Goal: Task Accomplishment & Management: Complete application form

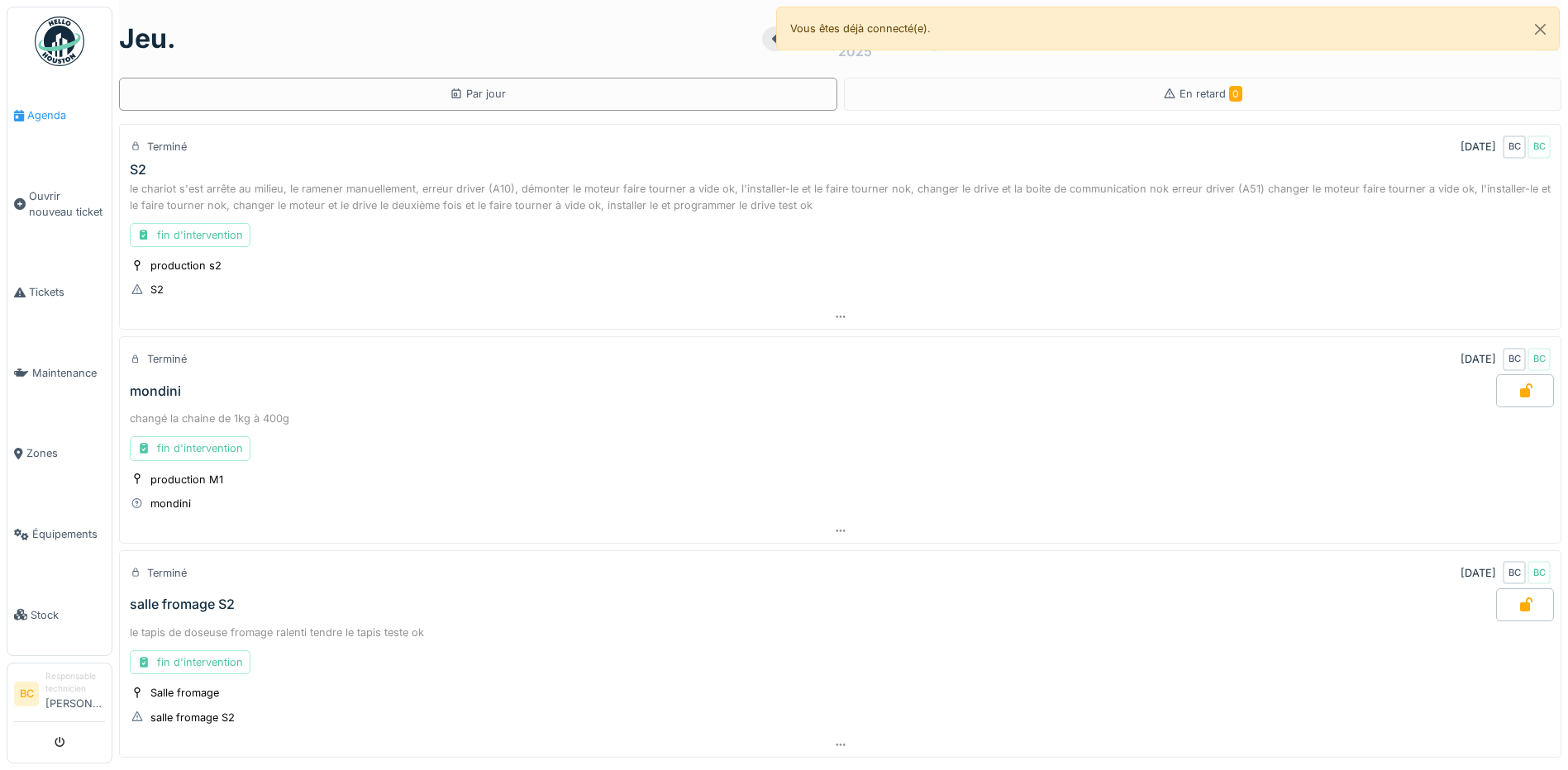
click at [41, 114] on span "Agenda" at bounding box center [66, 116] width 78 height 16
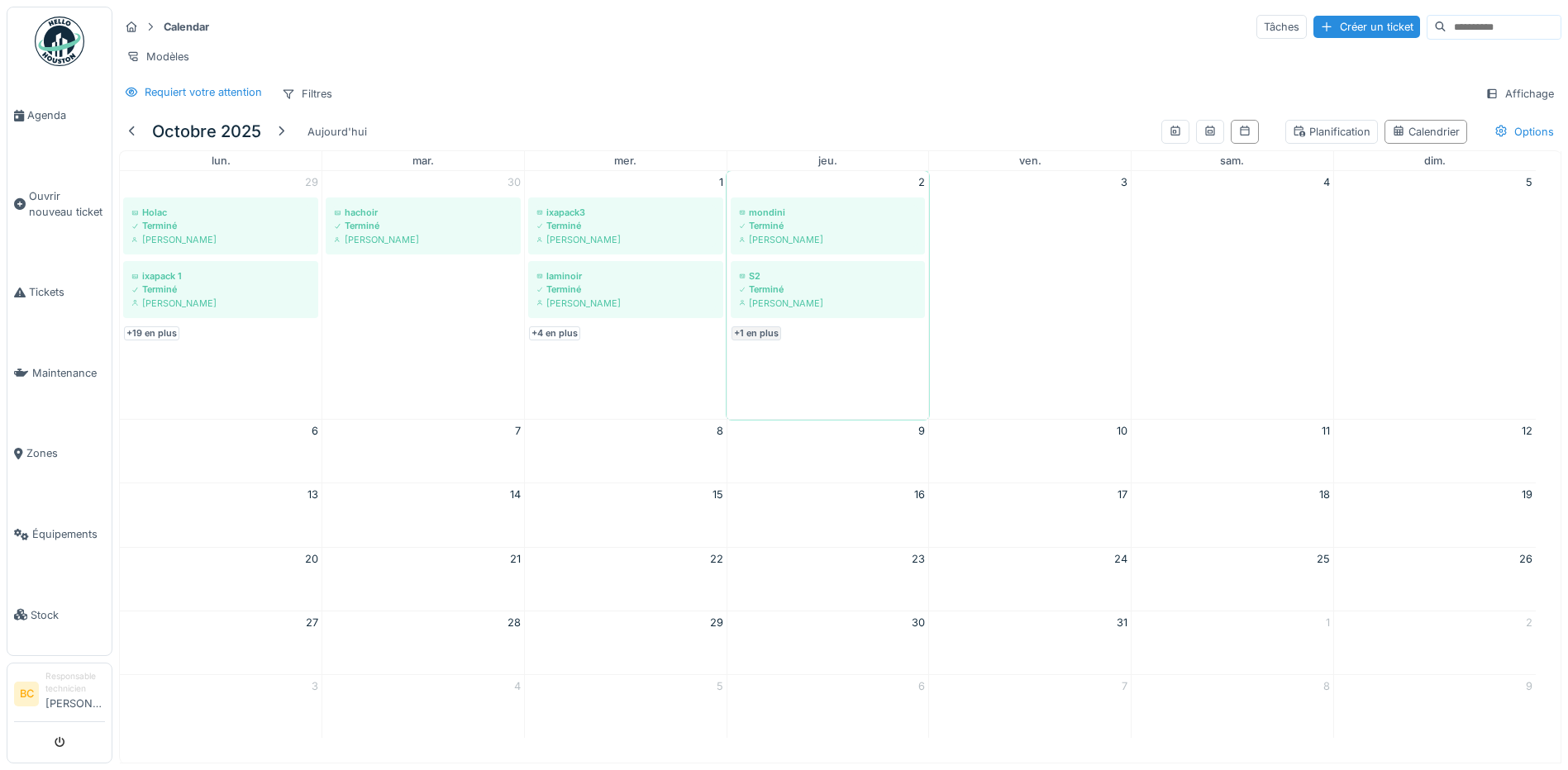
click at [768, 340] on link "+1 en plus" at bounding box center [756, 333] width 49 height 14
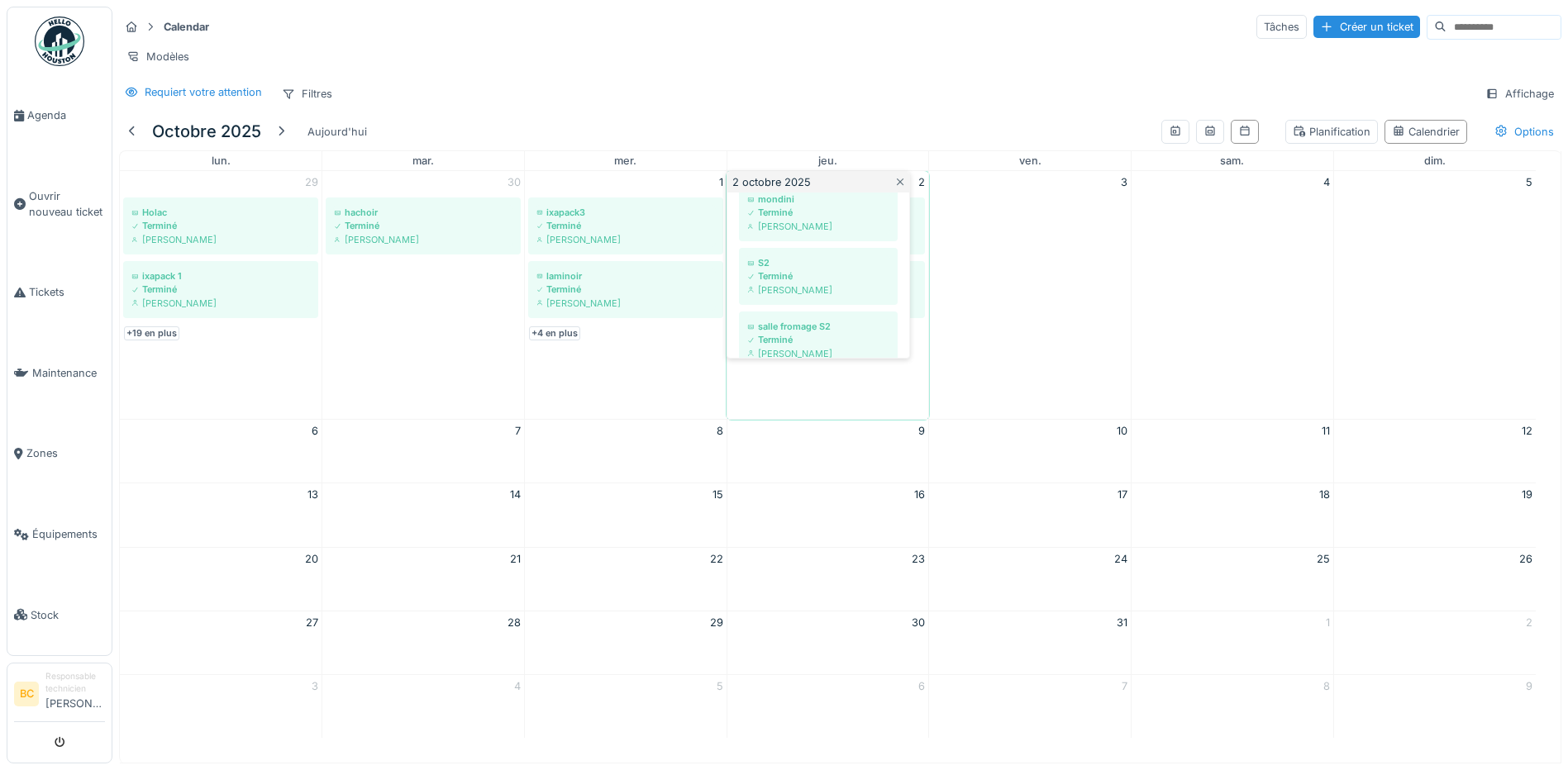
scroll to position [9, 0]
click at [44, 191] on span "Ouvrir nouveau ticket" at bounding box center [67, 205] width 76 height 32
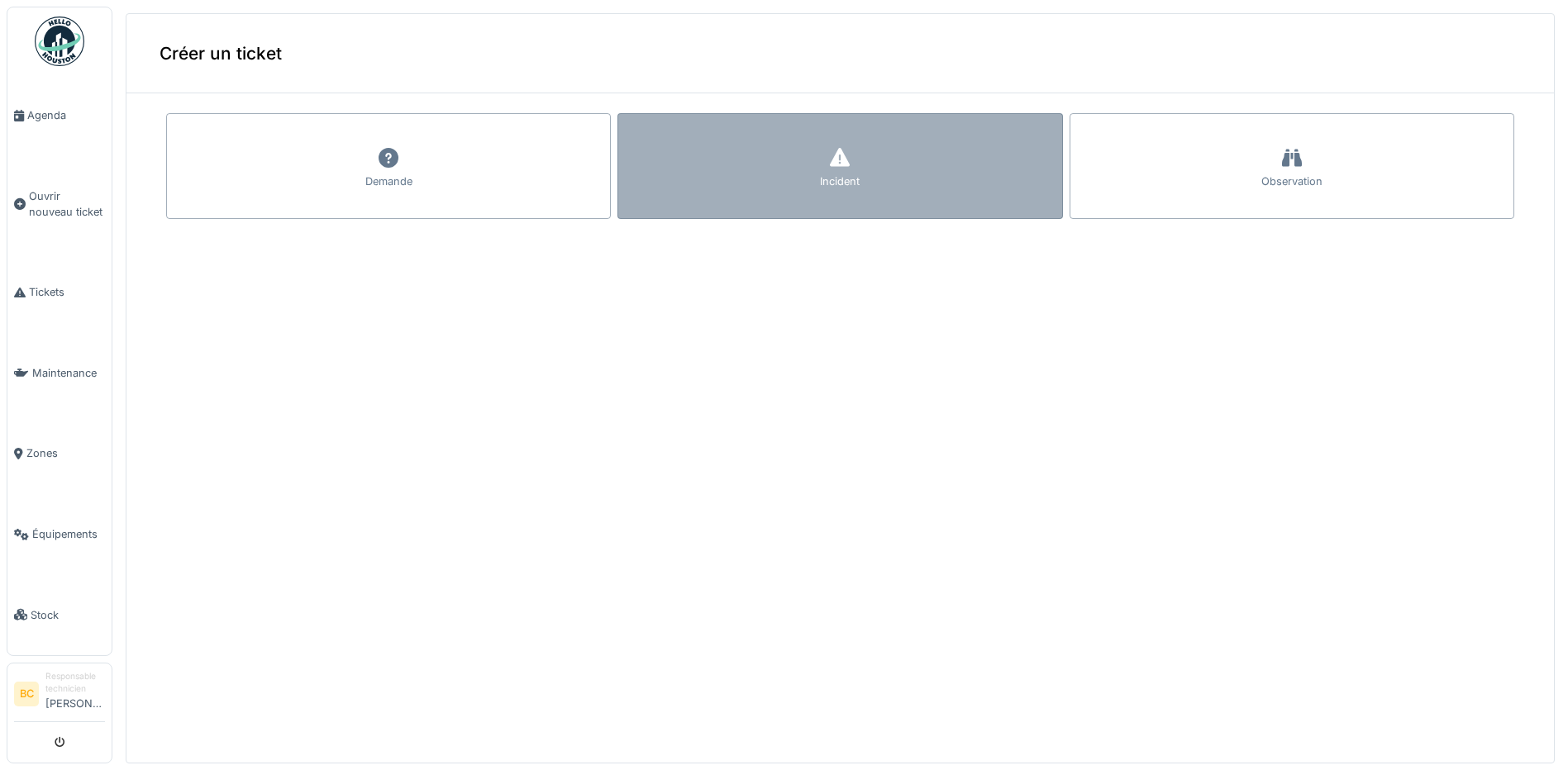
click at [750, 192] on div "Incident" at bounding box center [840, 166] width 444 height 106
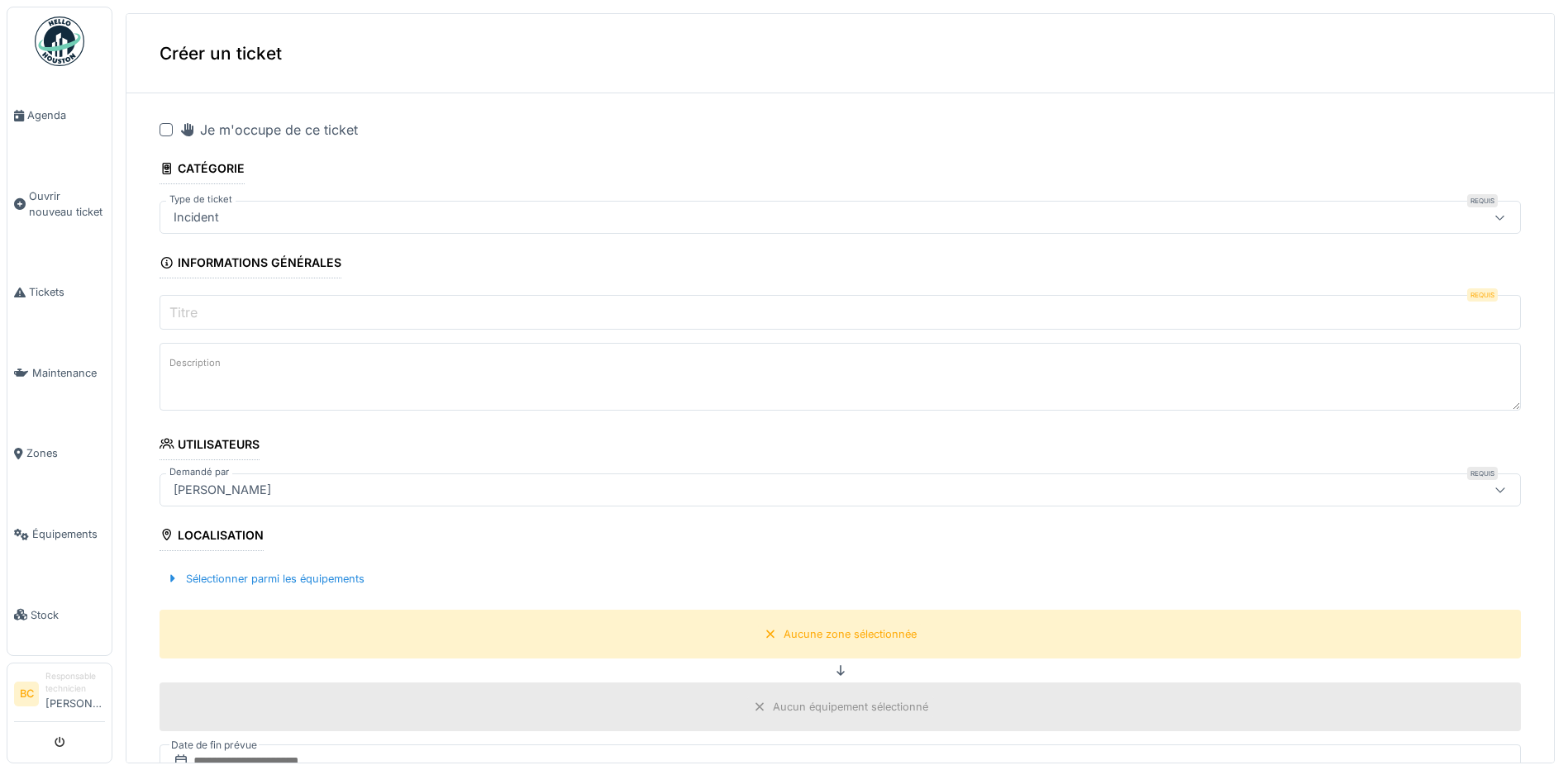
click at [162, 125] on div at bounding box center [166, 130] width 13 height 13
click at [194, 300] on input "Titre" at bounding box center [840, 312] width 1361 height 34
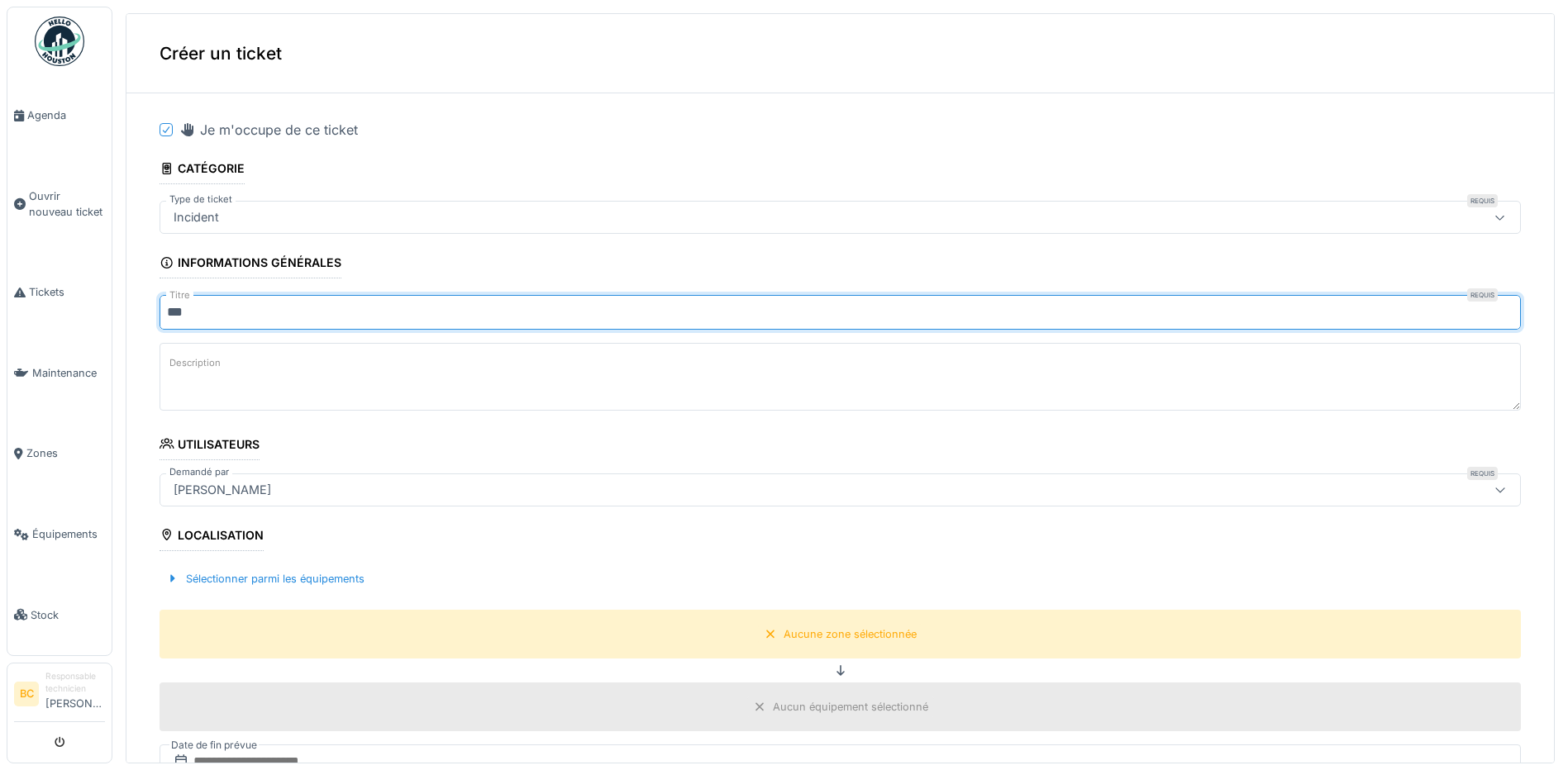
type input "***"
click at [222, 368] on label "Description" at bounding box center [195, 363] width 58 height 20
click at [222, 368] on textarea "Description" at bounding box center [840, 377] width 1361 height 68
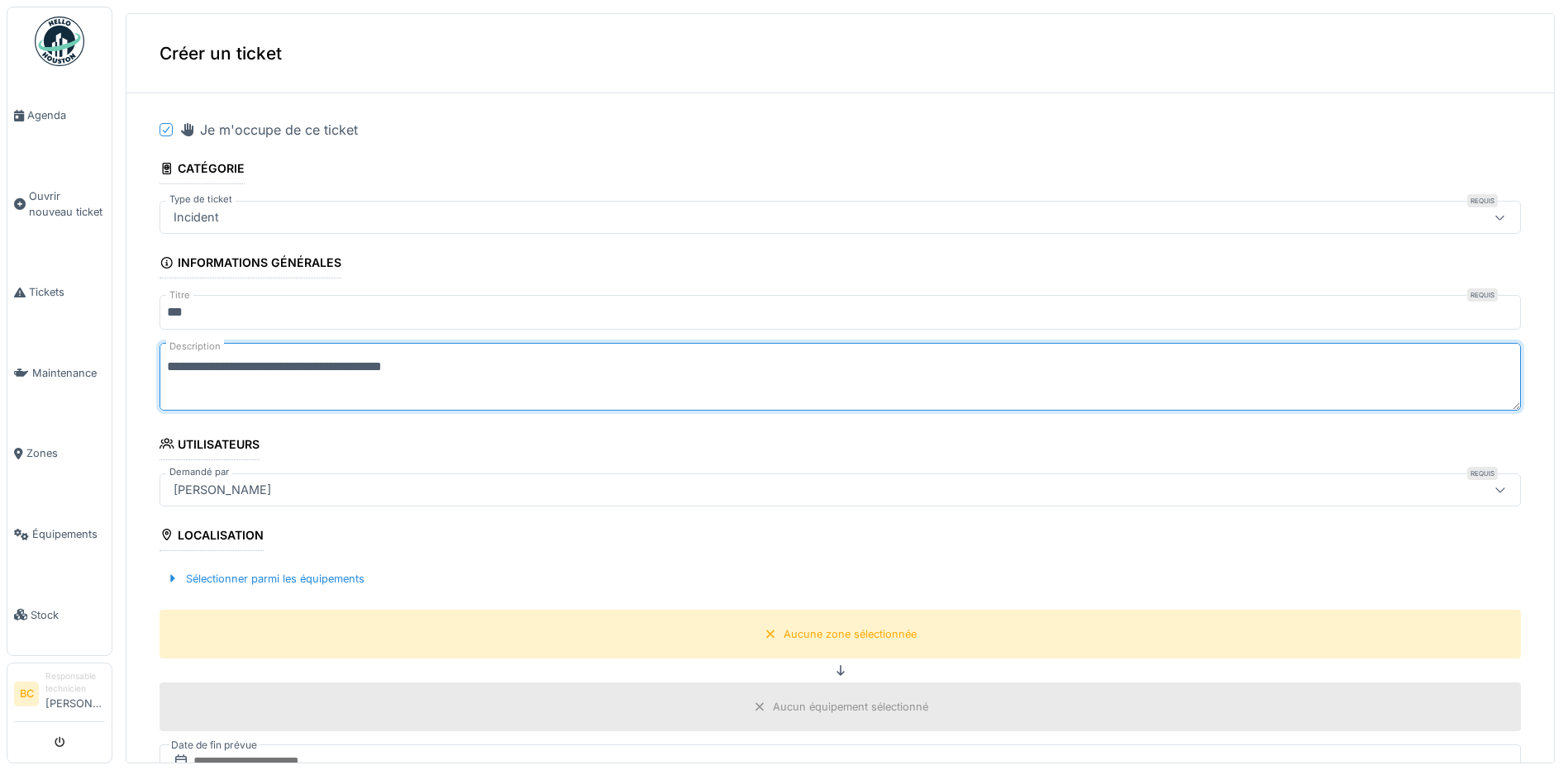
click at [166, 366] on textarea "**********" at bounding box center [840, 377] width 1361 height 68
click at [441, 367] on textarea "**********" at bounding box center [840, 377] width 1361 height 68
click at [287, 365] on textarea "**********" at bounding box center [840, 377] width 1361 height 68
click at [637, 370] on textarea "**********" at bounding box center [840, 377] width 1361 height 68
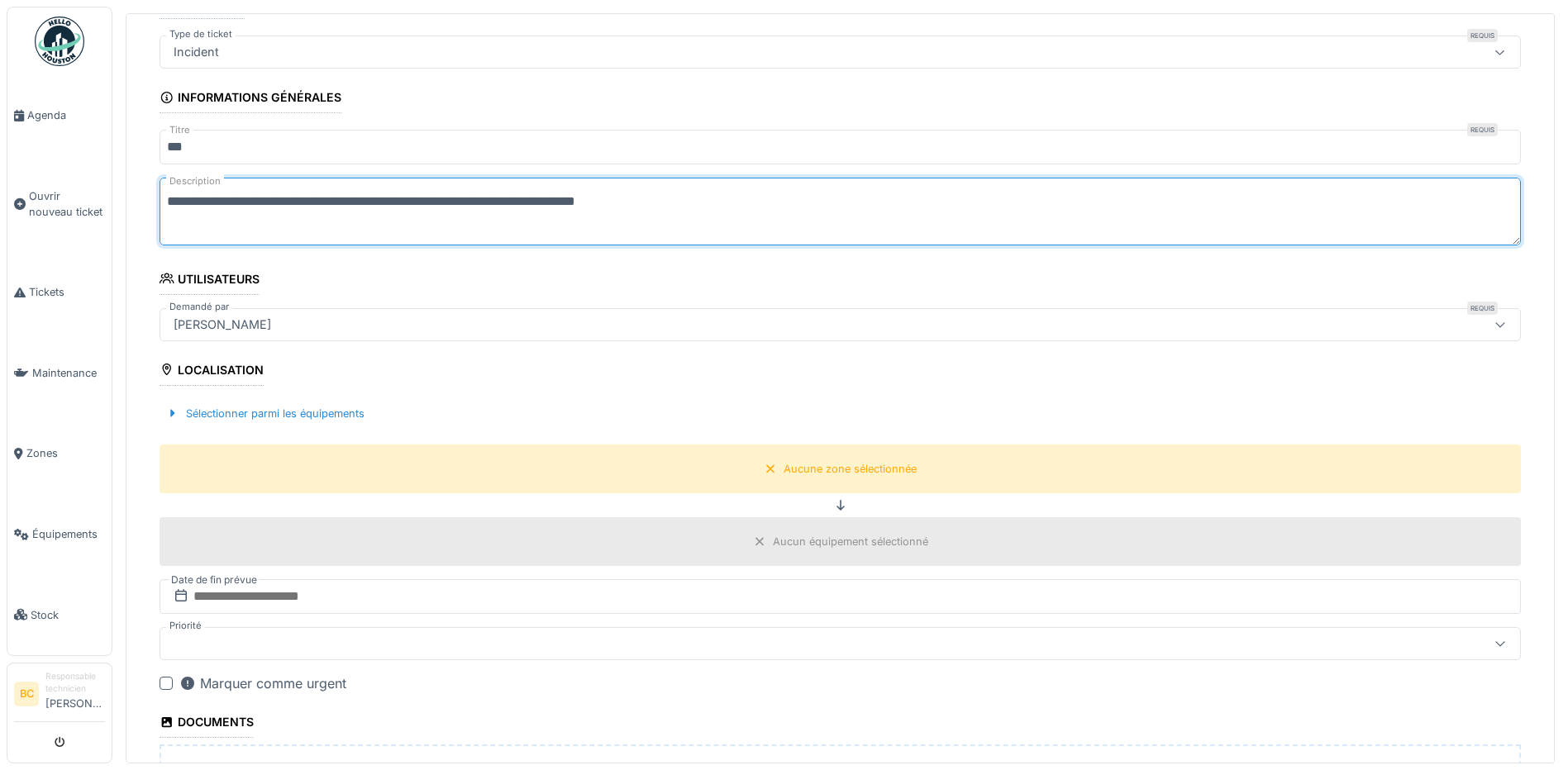
scroll to position [248, 0]
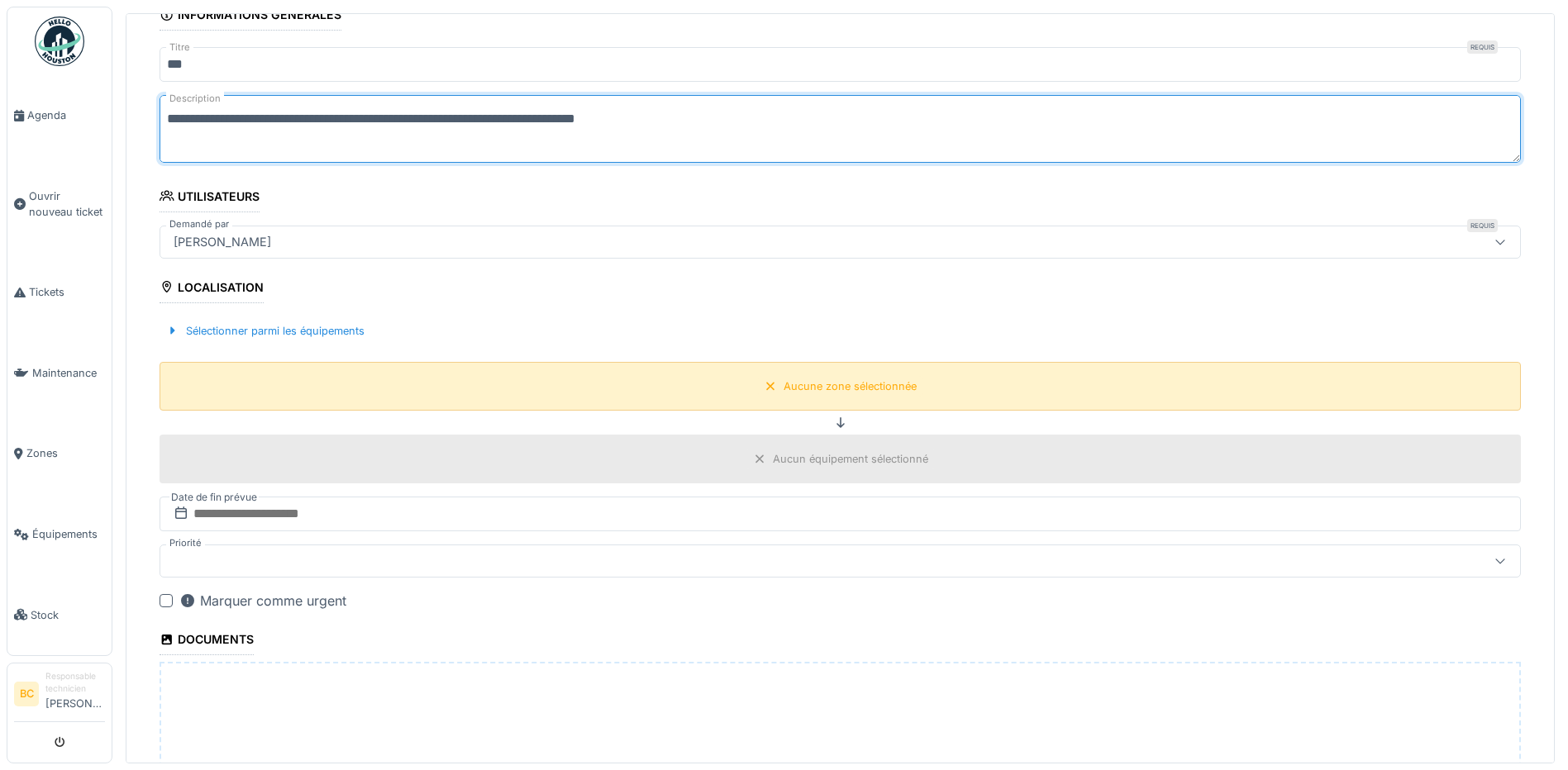
type textarea "**********"
click at [834, 389] on div "Aucune zone sélectionnée" at bounding box center [849, 386] width 133 height 16
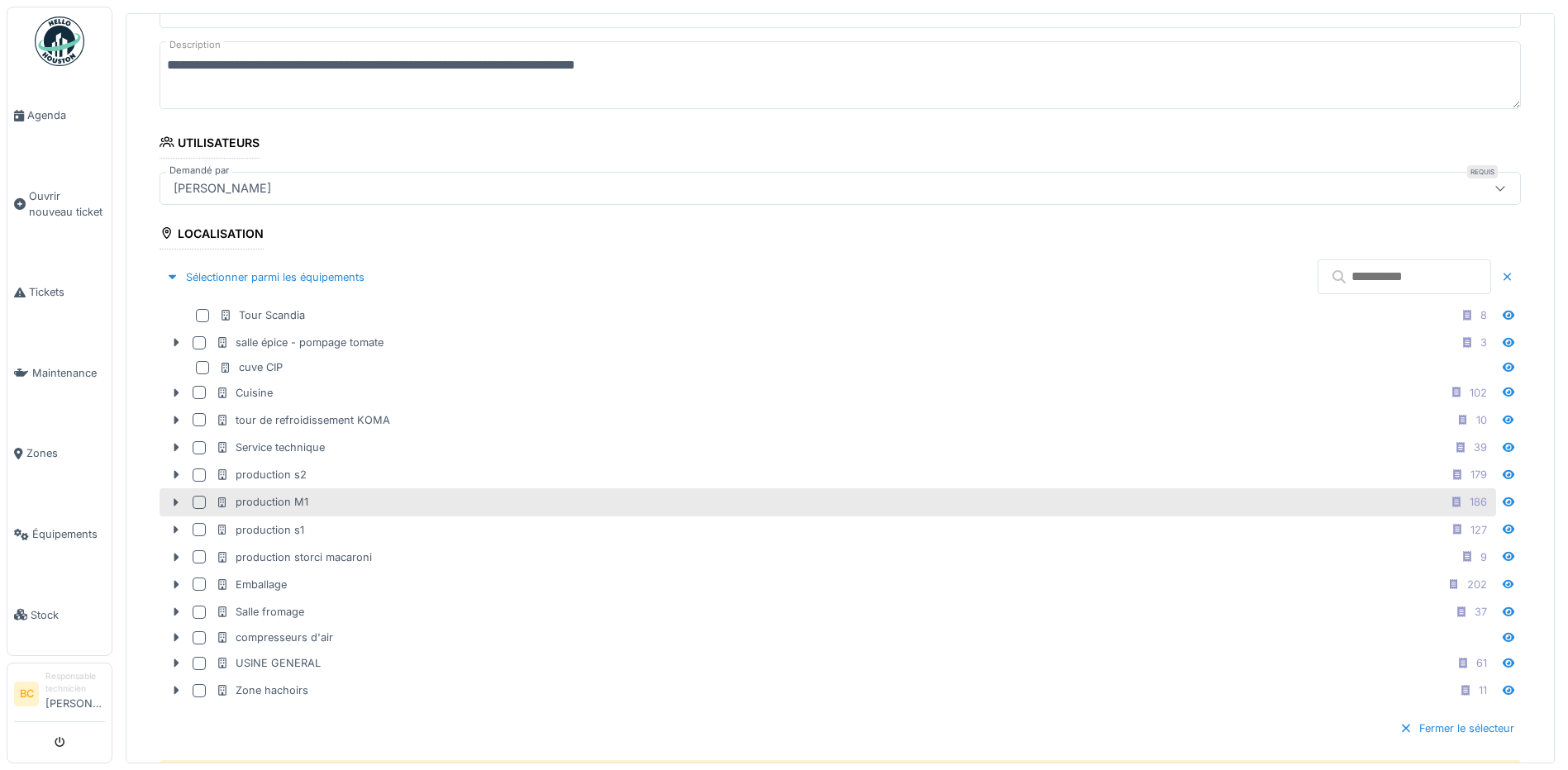
scroll to position [331, 0]
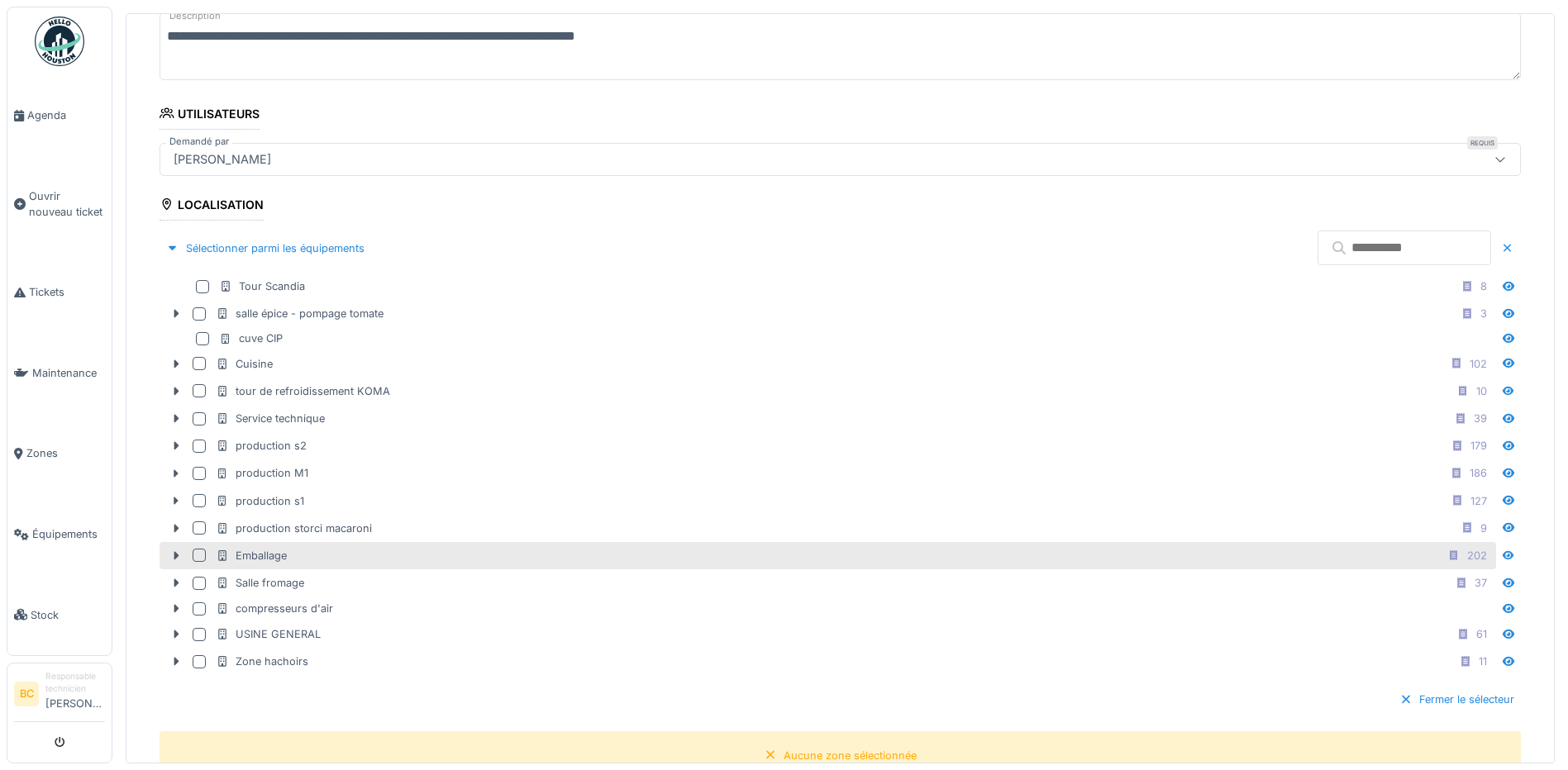
click at [327, 558] on div "Emballage 202" at bounding box center [855, 555] width 1277 height 20
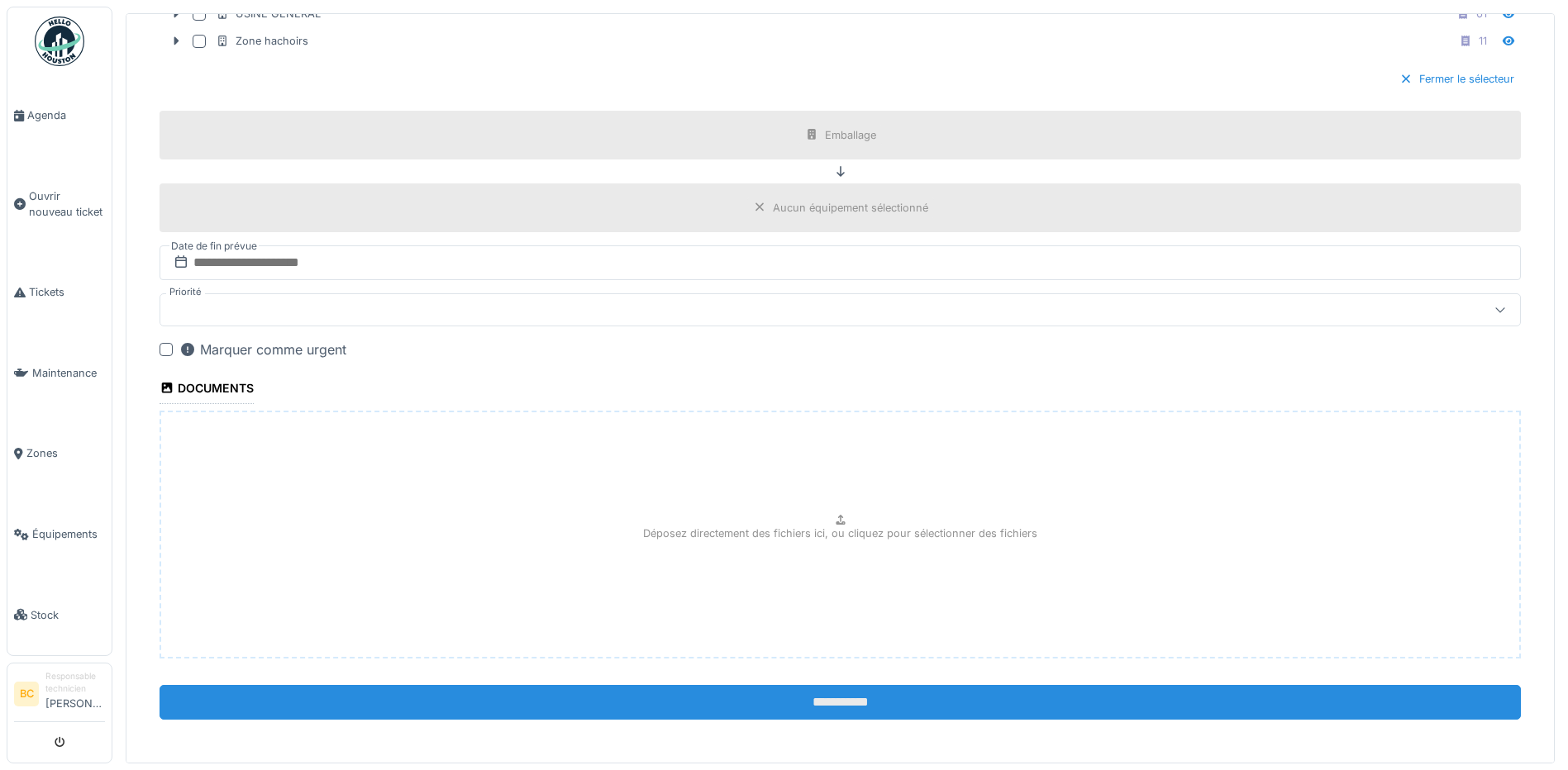
scroll to position [954, 0]
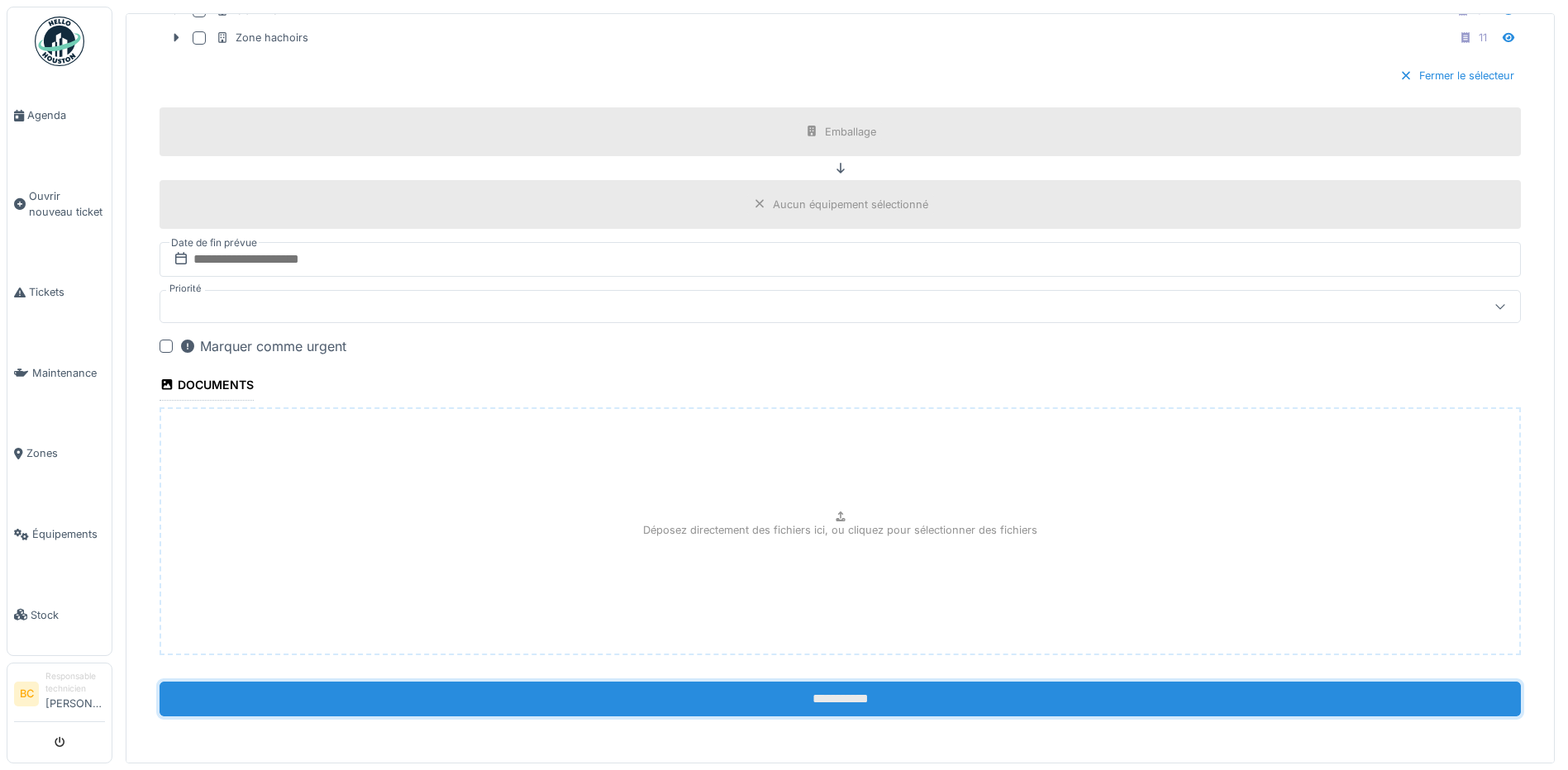
click at [729, 705] on input "**********" at bounding box center [840, 699] width 1361 height 34
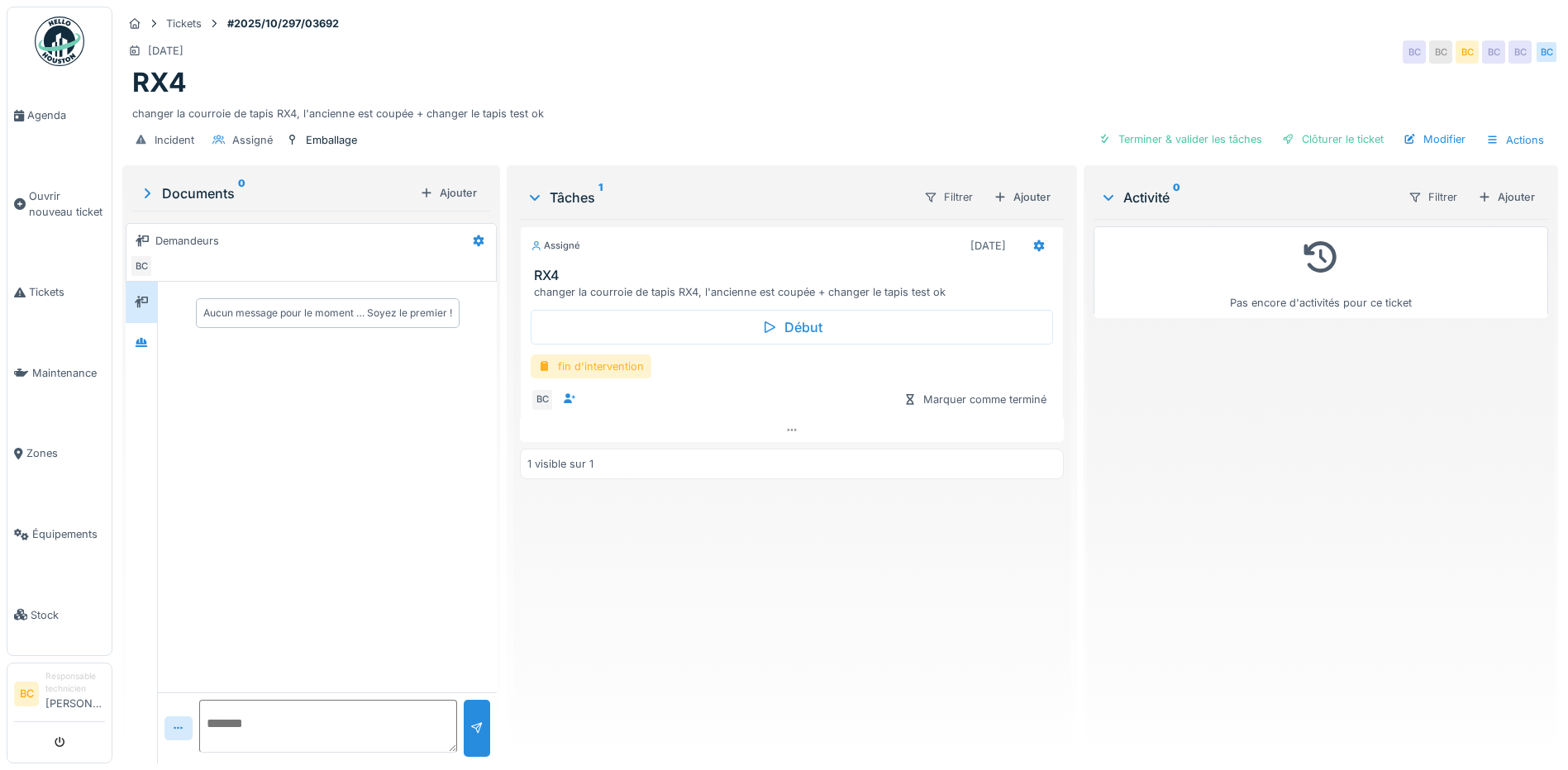
click at [604, 362] on div "fin d'intervention" at bounding box center [591, 366] width 121 height 24
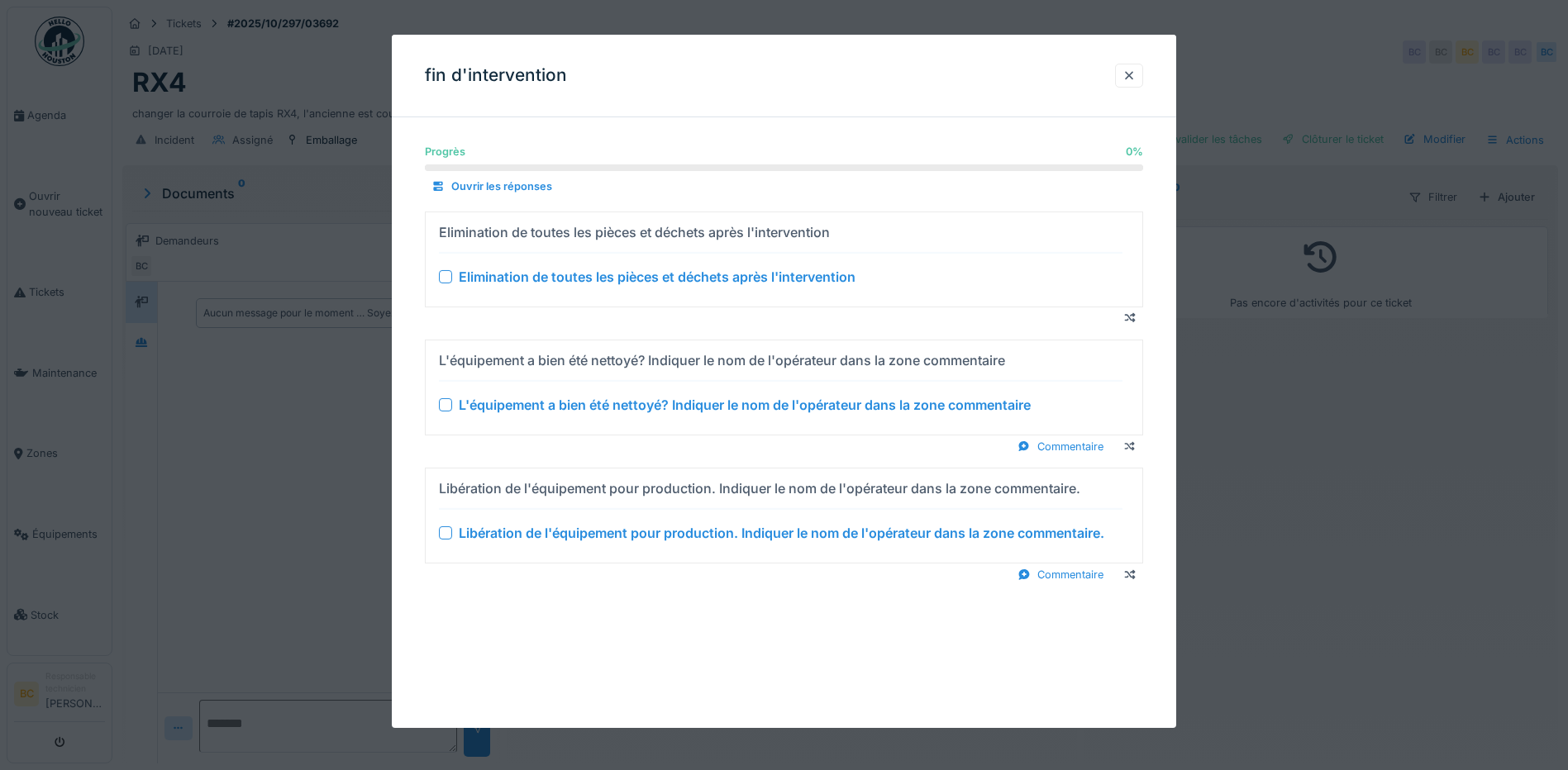
click at [593, 279] on div "Elimination de toutes les pièces et déchets après l'intervention" at bounding box center [657, 277] width 397 height 19
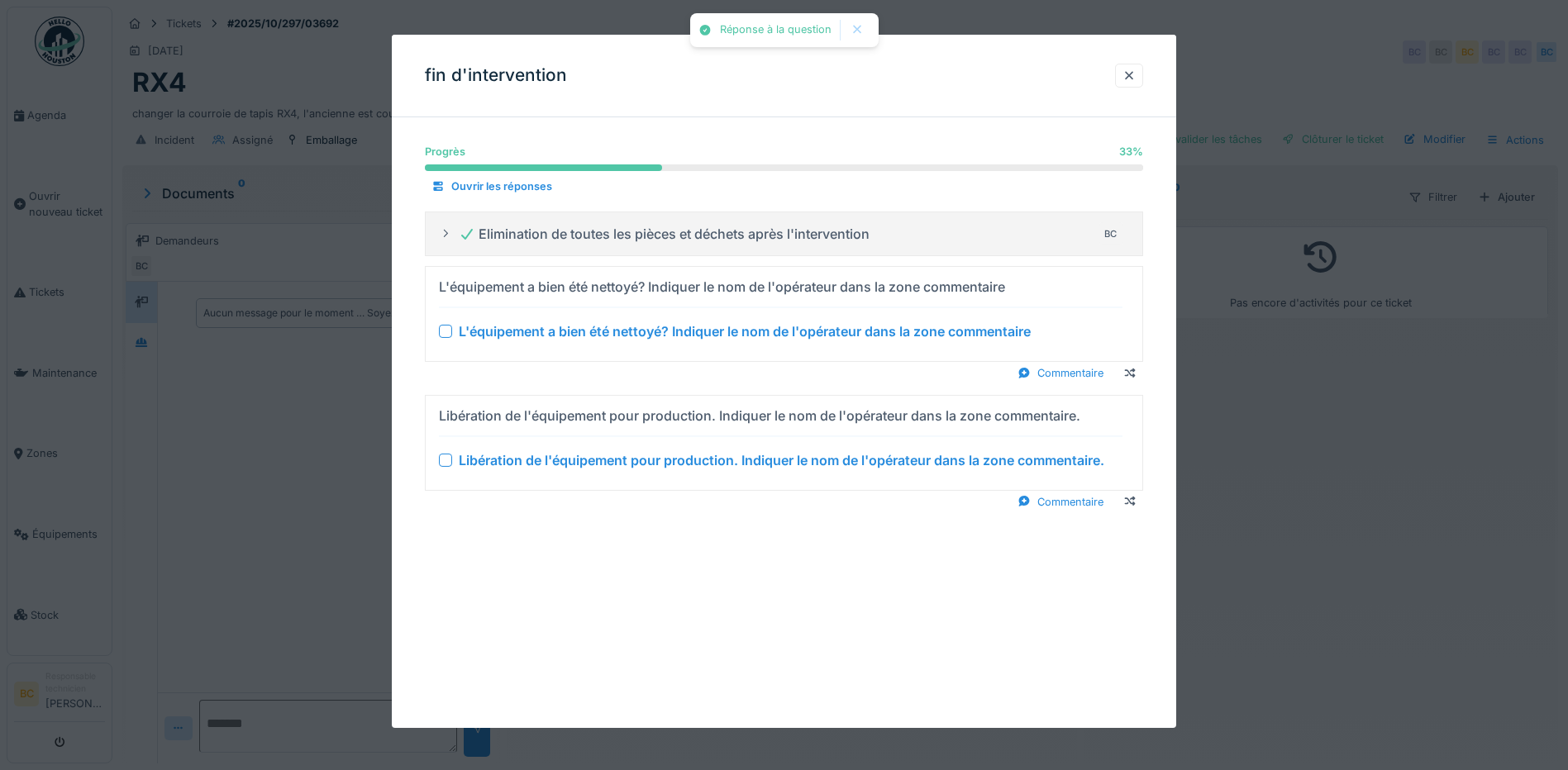
click at [609, 333] on div "L'équipement a bien été nettoyé? Indiquer le nom de l'opérateur dans la zone co…" at bounding box center [744, 332] width 571 height 19
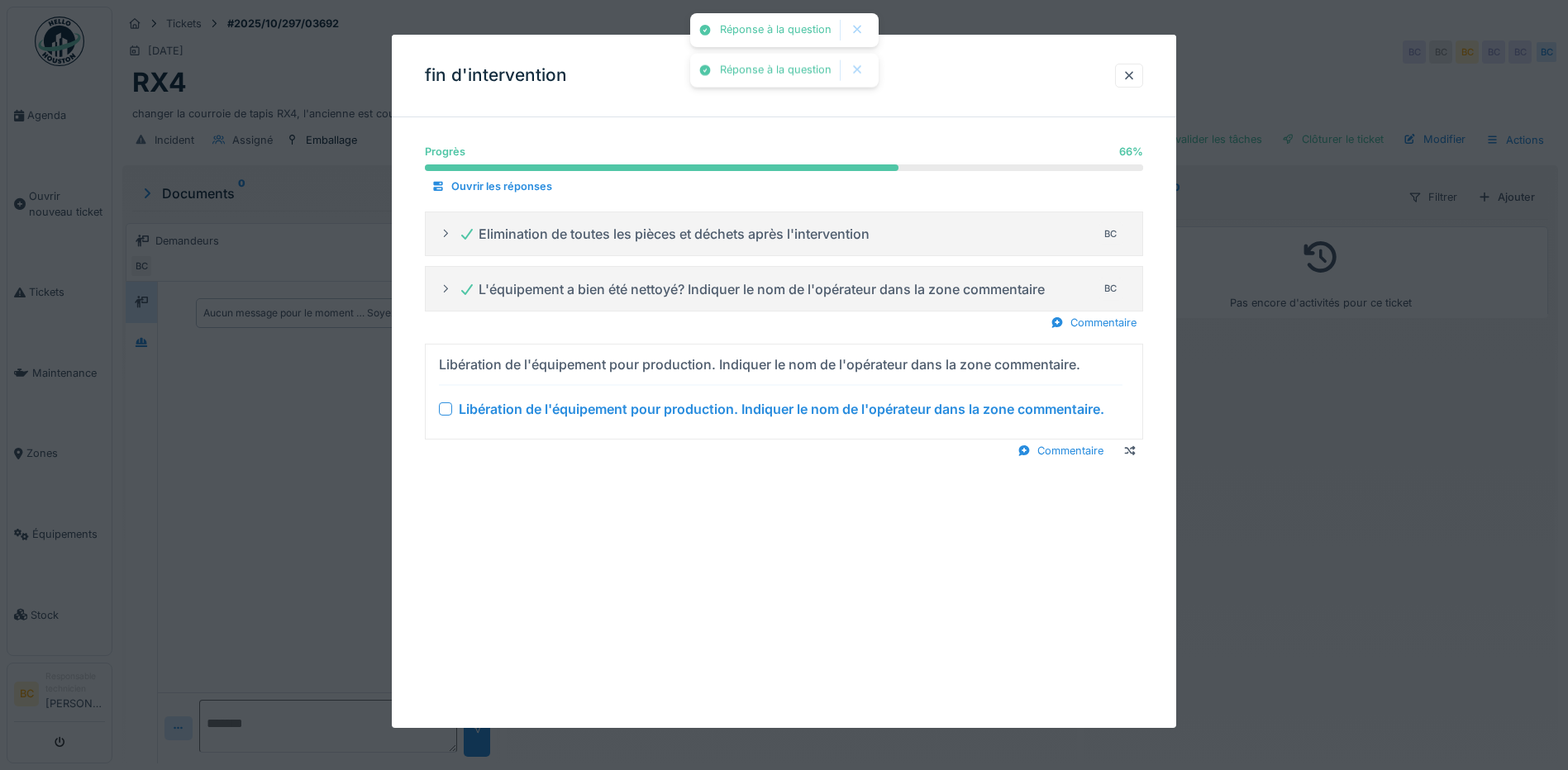
click at [636, 401] on div "Libération de l'équipement pour production. Indiquer le nom de l'opérateur dans…" at bounding box center [781, 409] width 646 height 19
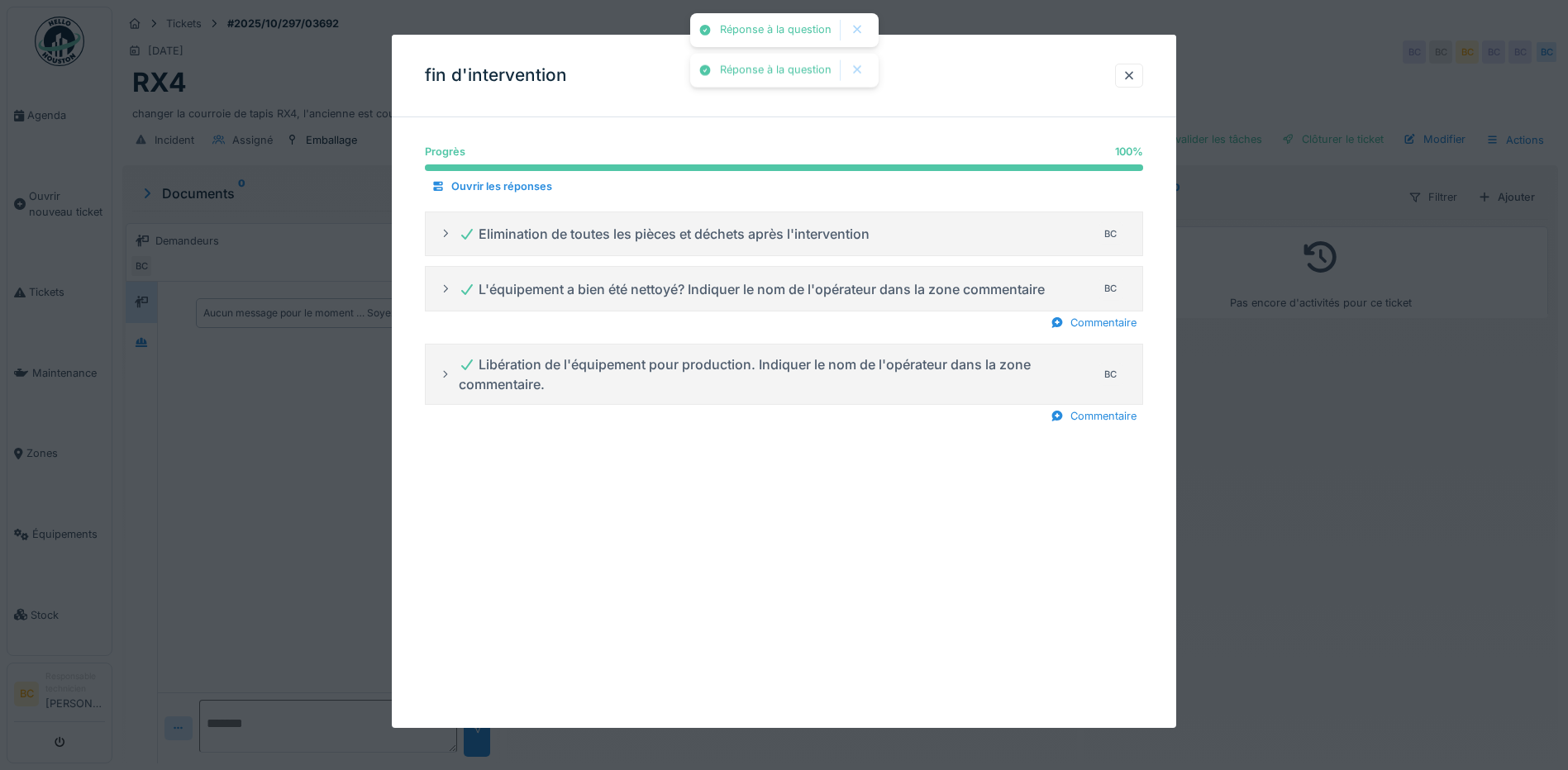
click at [1204, 424] on div at bounding box center [784, 385] width 1568 height 770
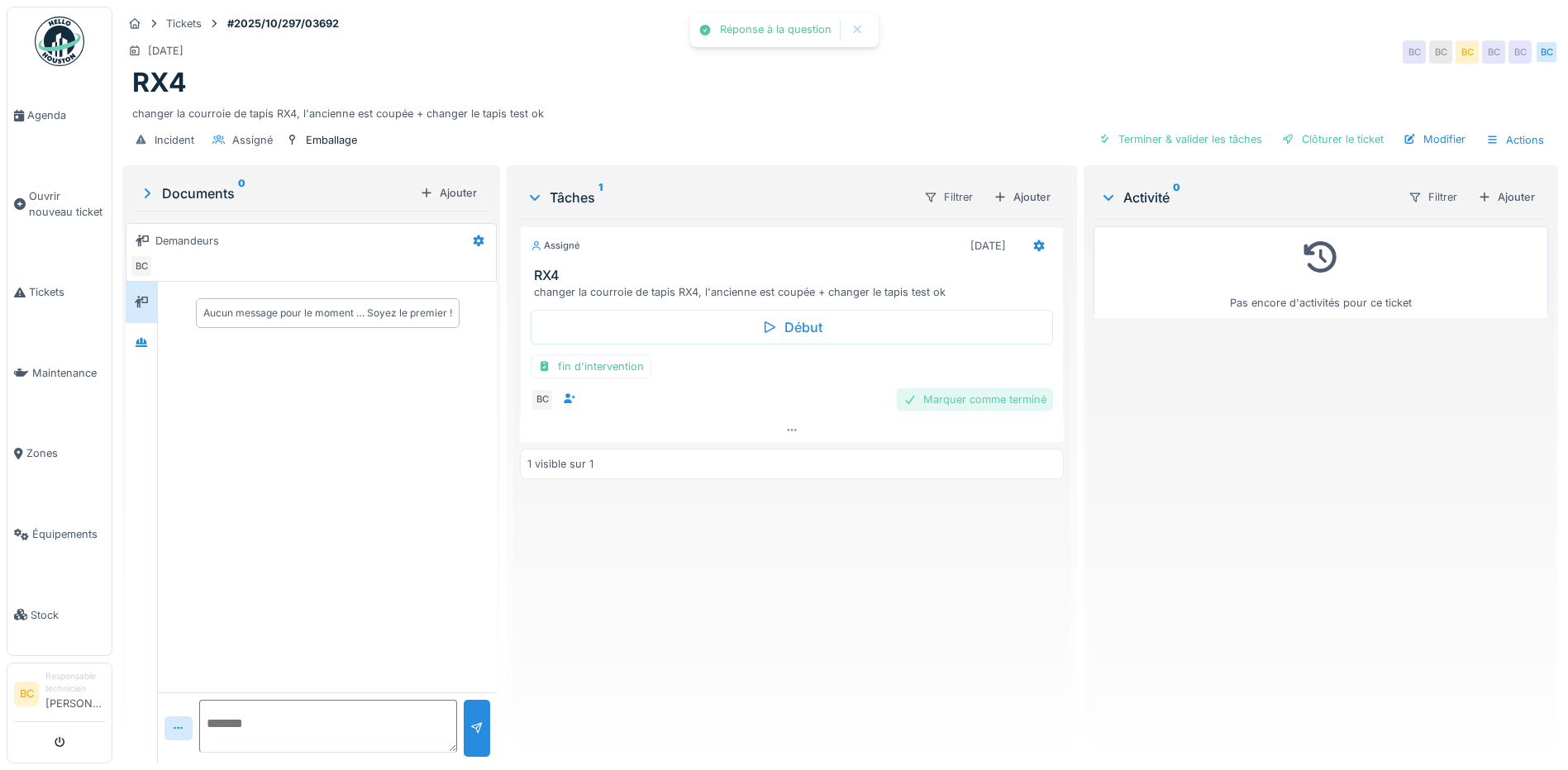
click at [939, 400] on div "Marquer comme terminé" at bounding box center [974, 399] width 156 height 22
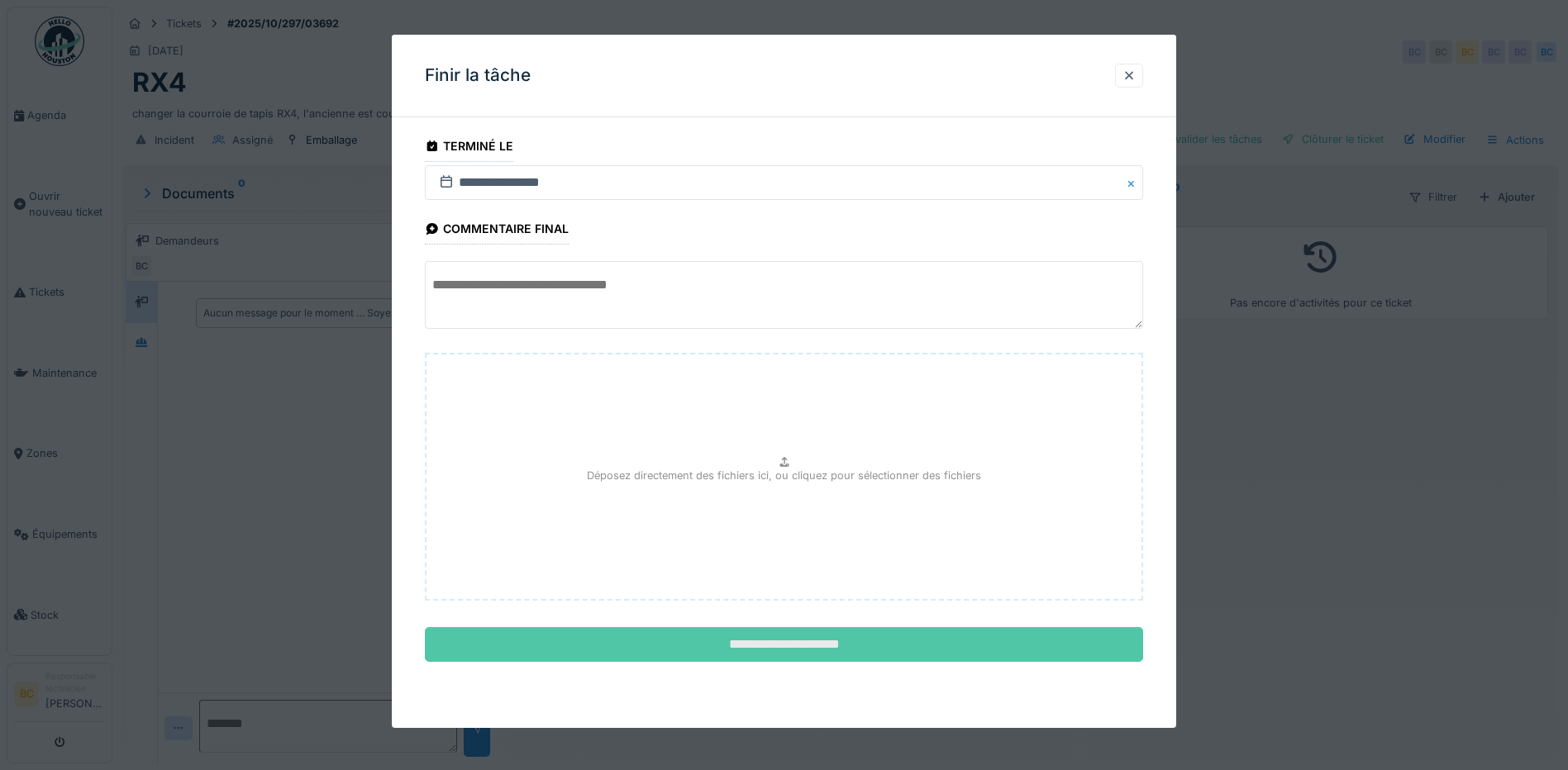
click at [768, 647] on input "**********" at bounding box center [784, 644] width 718 height 34
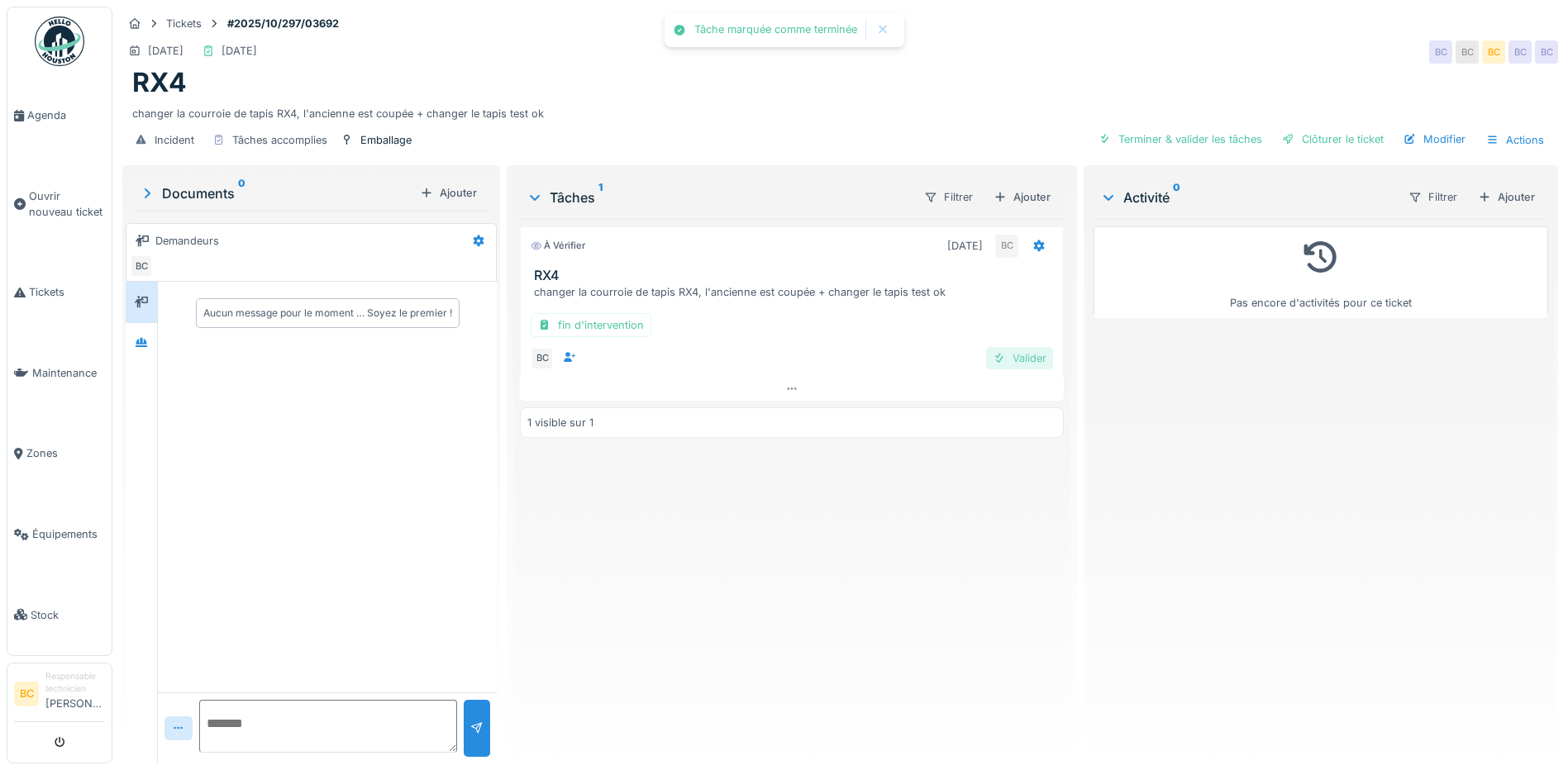
click at [1010, 362] on div "Valider" at bounding box center [1019, 358] width 67 height 22
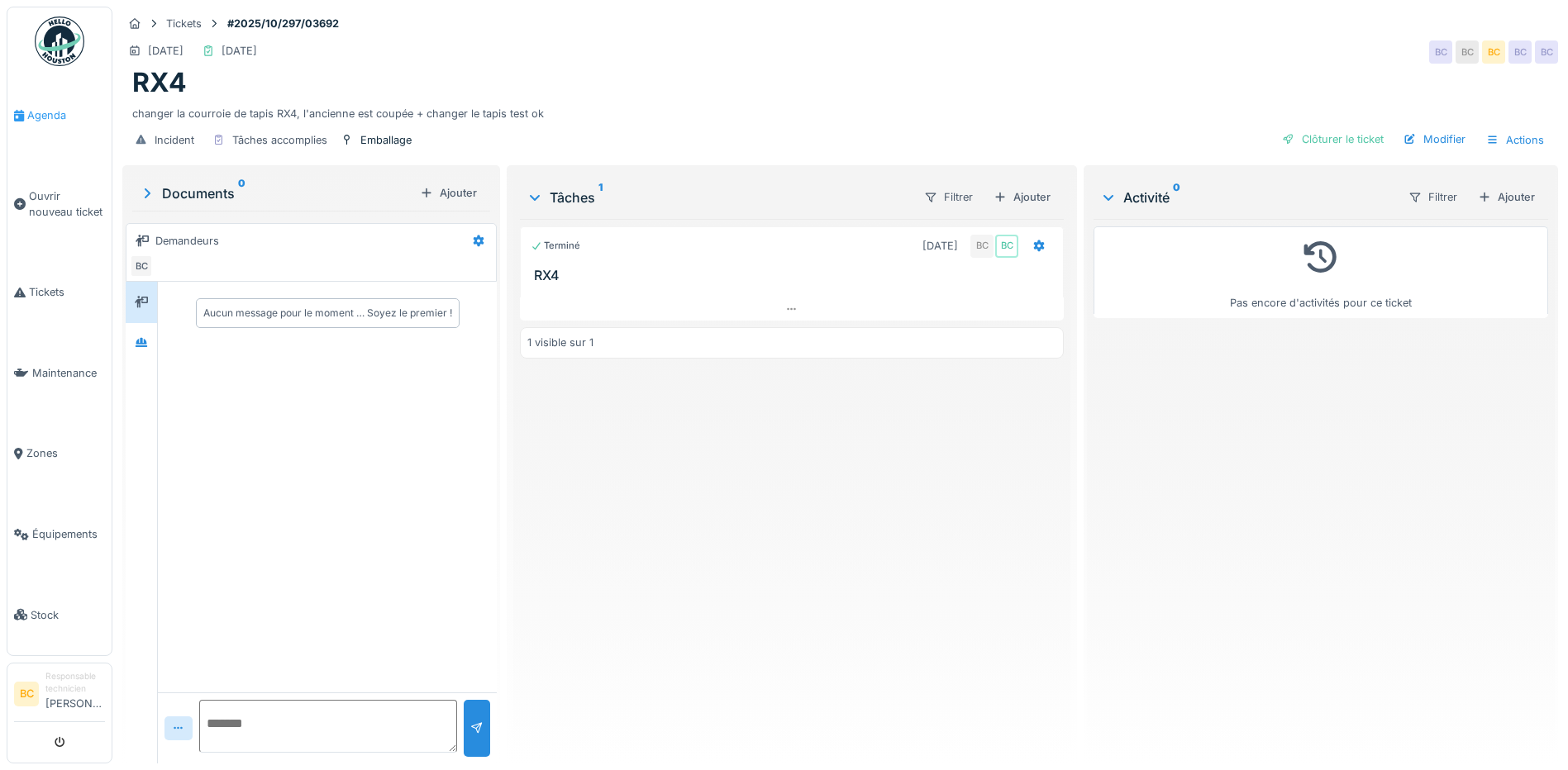
click at [46, 115] on span "Agenda" at bounding box center [66, 116] width 78 height 16
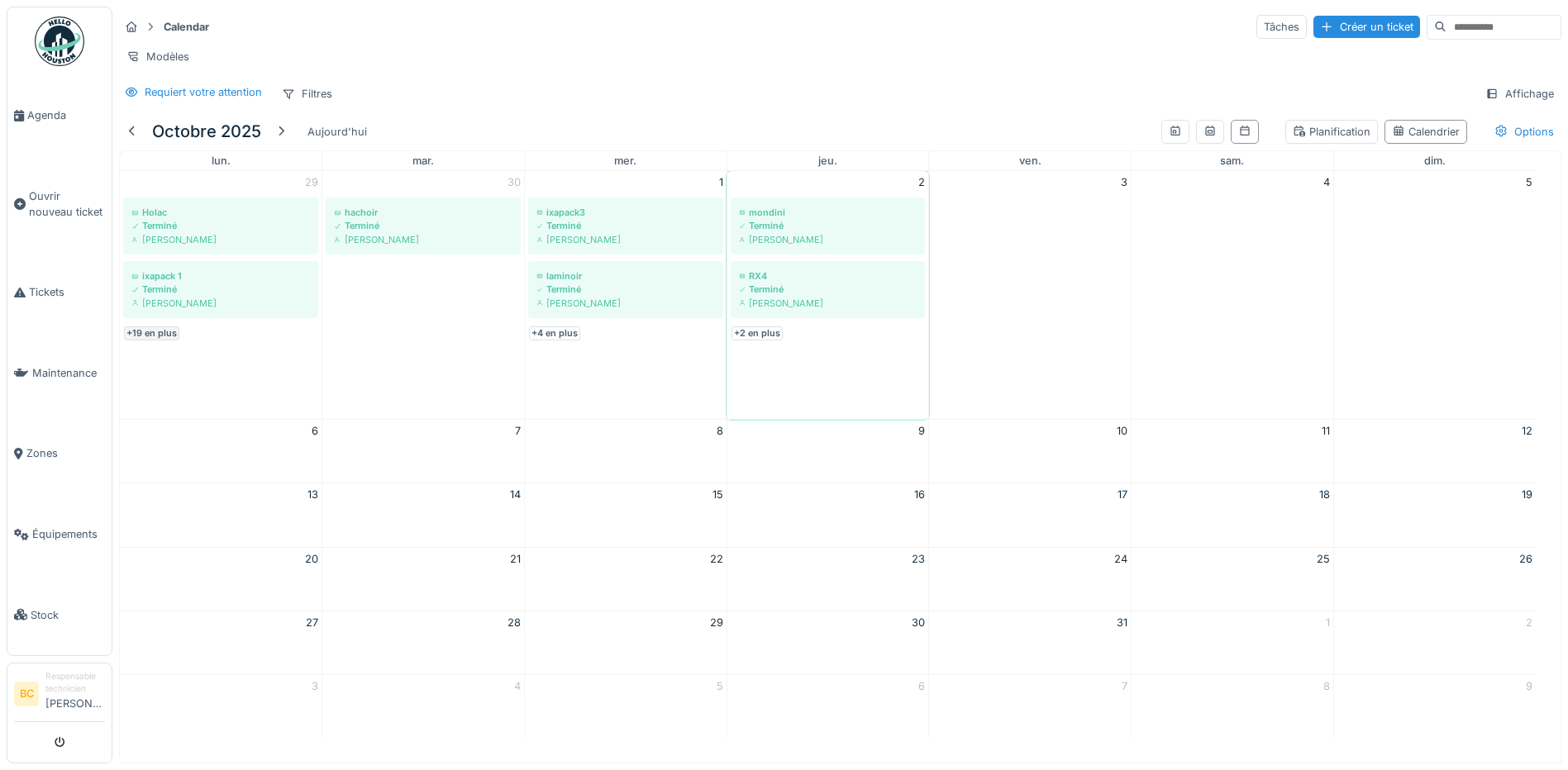
click at [150, 340] on link "+19 en plus" at bounding box center [152, 333] width 56 height 14
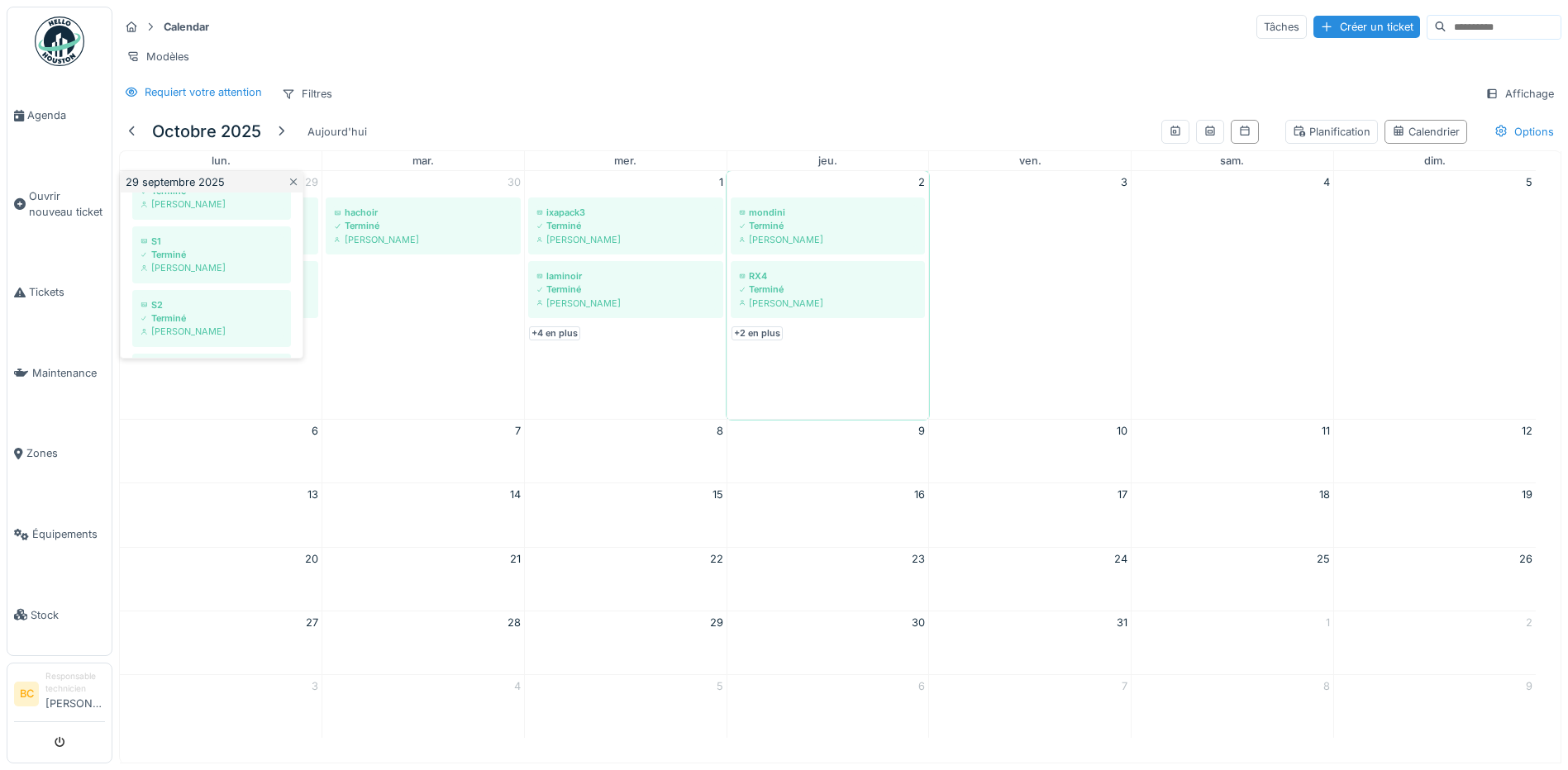
scroll to position [496, 0]
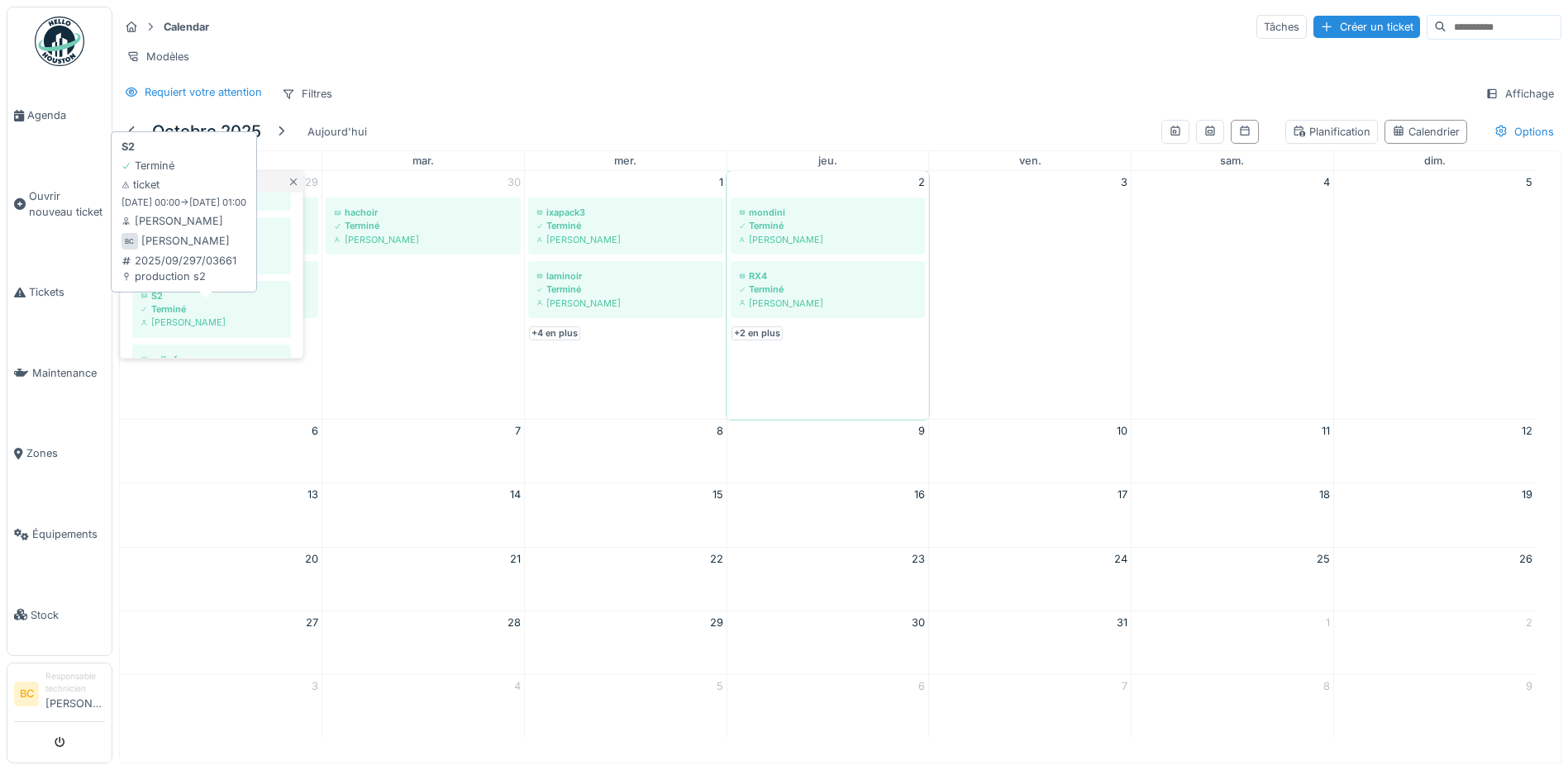
click at [186, 316] on div "Terminé" at bounding box center [211, 309] width 142 height 13
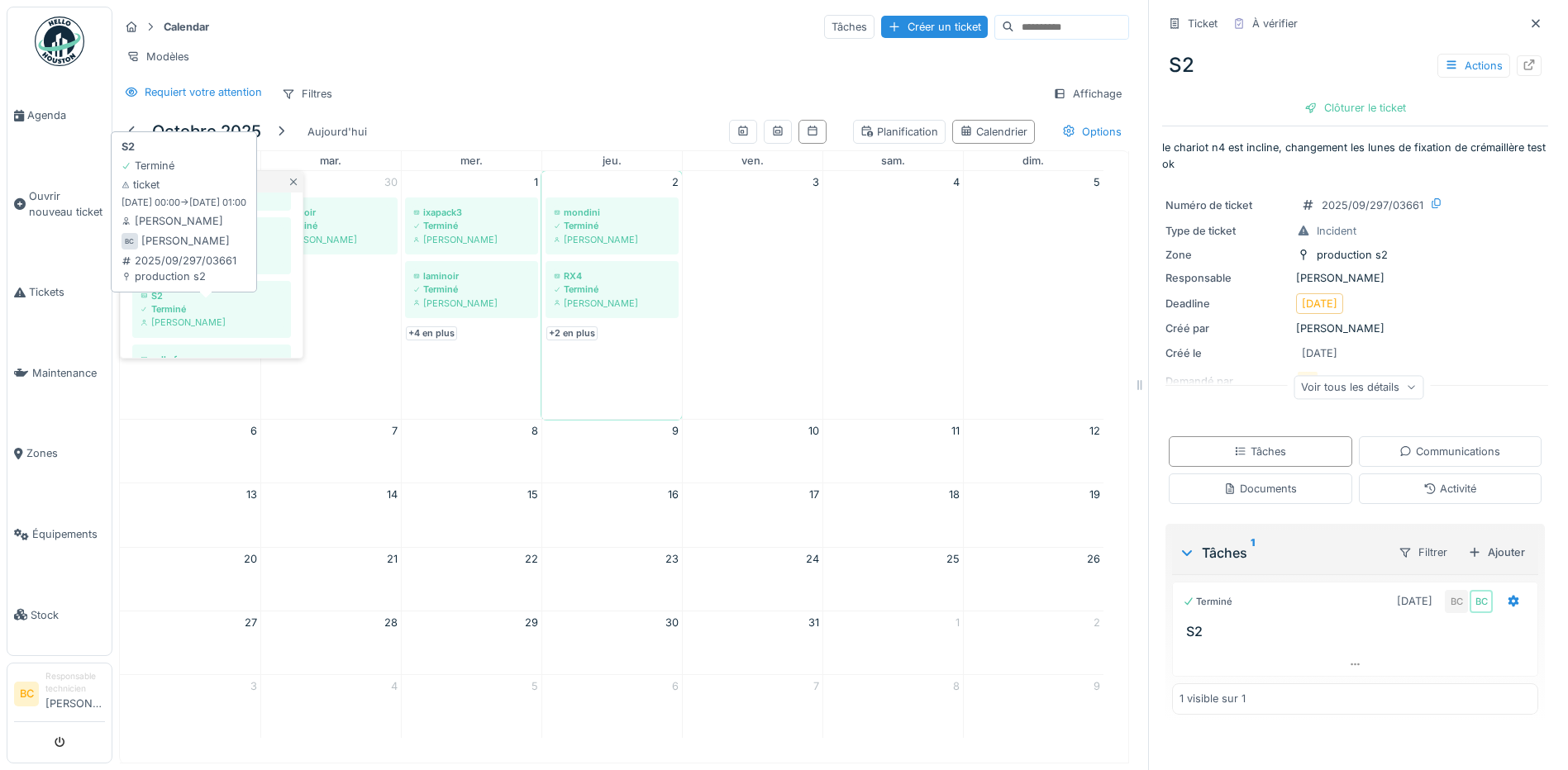
click at [186, 316] on div "Terminé" at bounding box center [211, 309] width 142 height 13
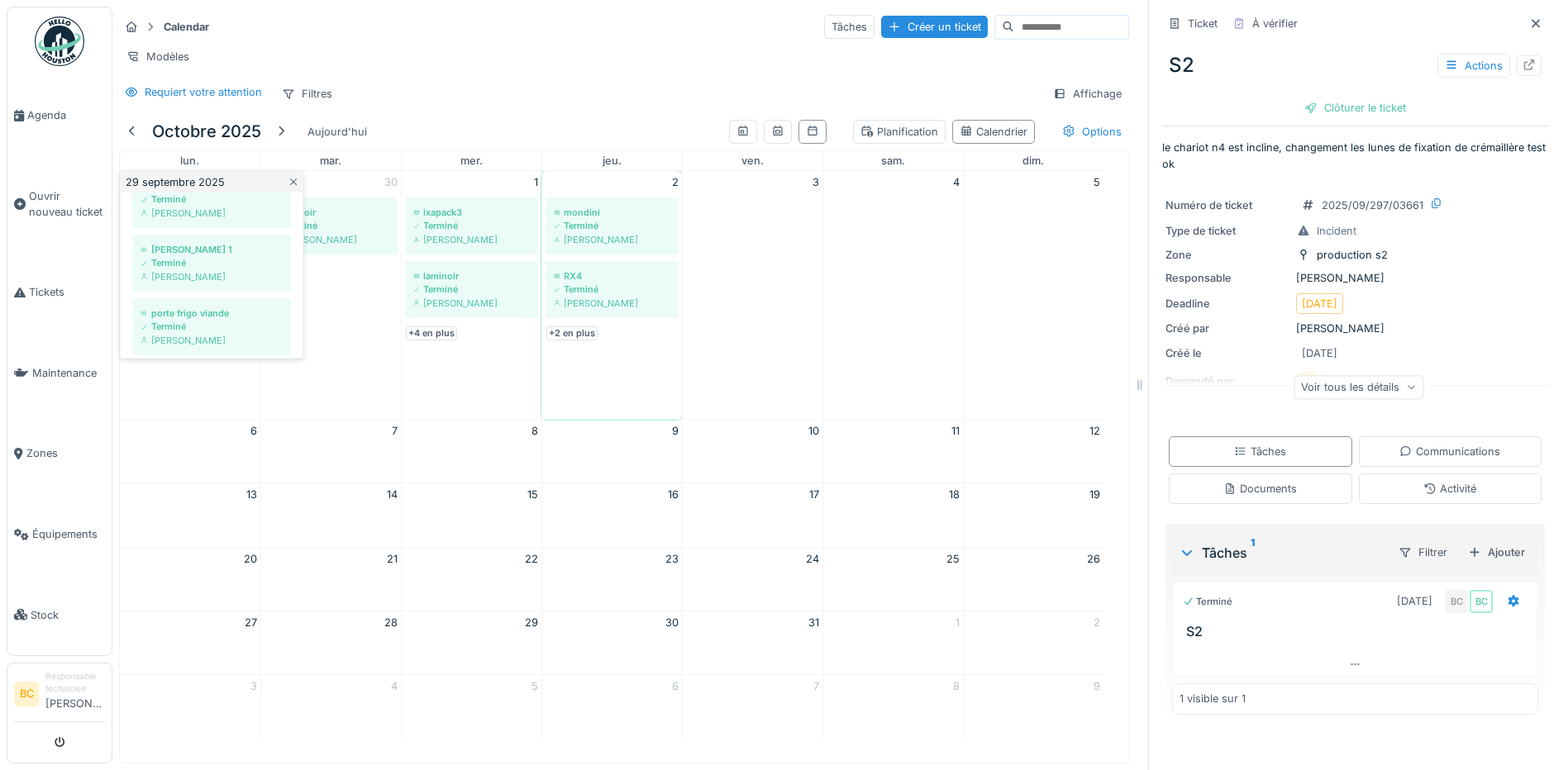
scroll to position [1187, 0]
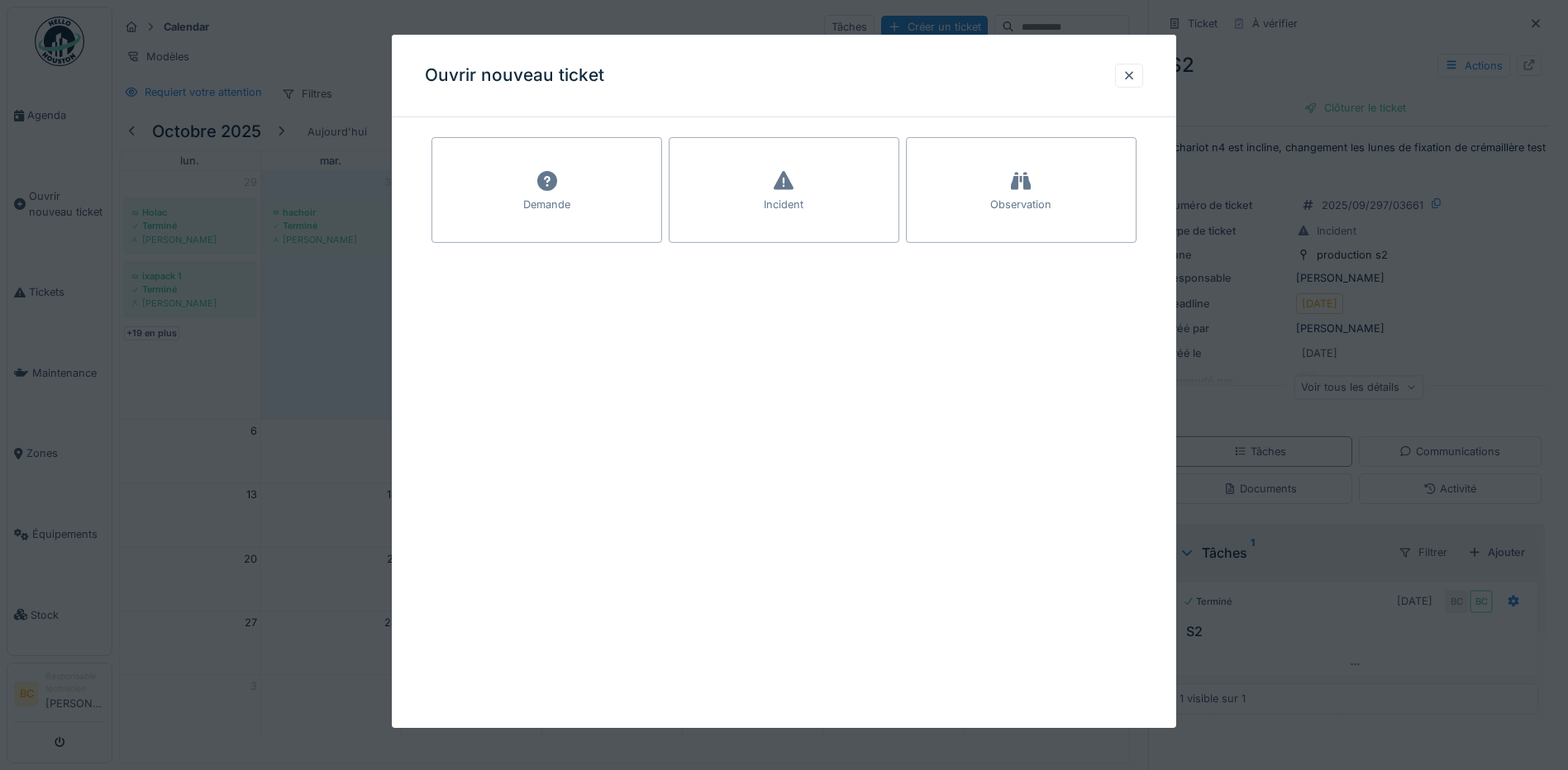
click at [179, 398] on div at bounding box center [784, 385] width 1568 height 770
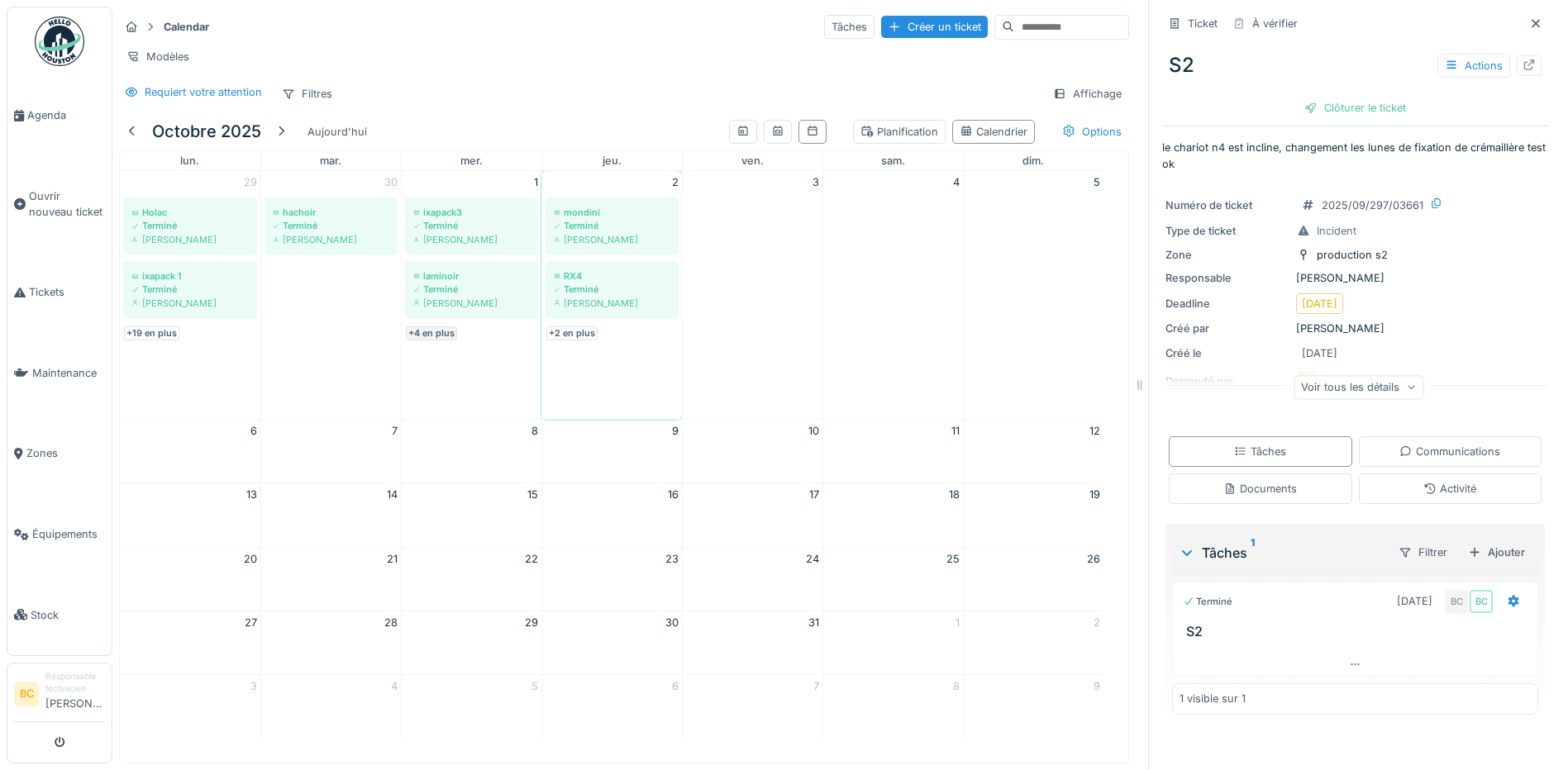
click at [435, 340] on link "+4 en plus" at bounding box center [431, 333] width 51 height 14
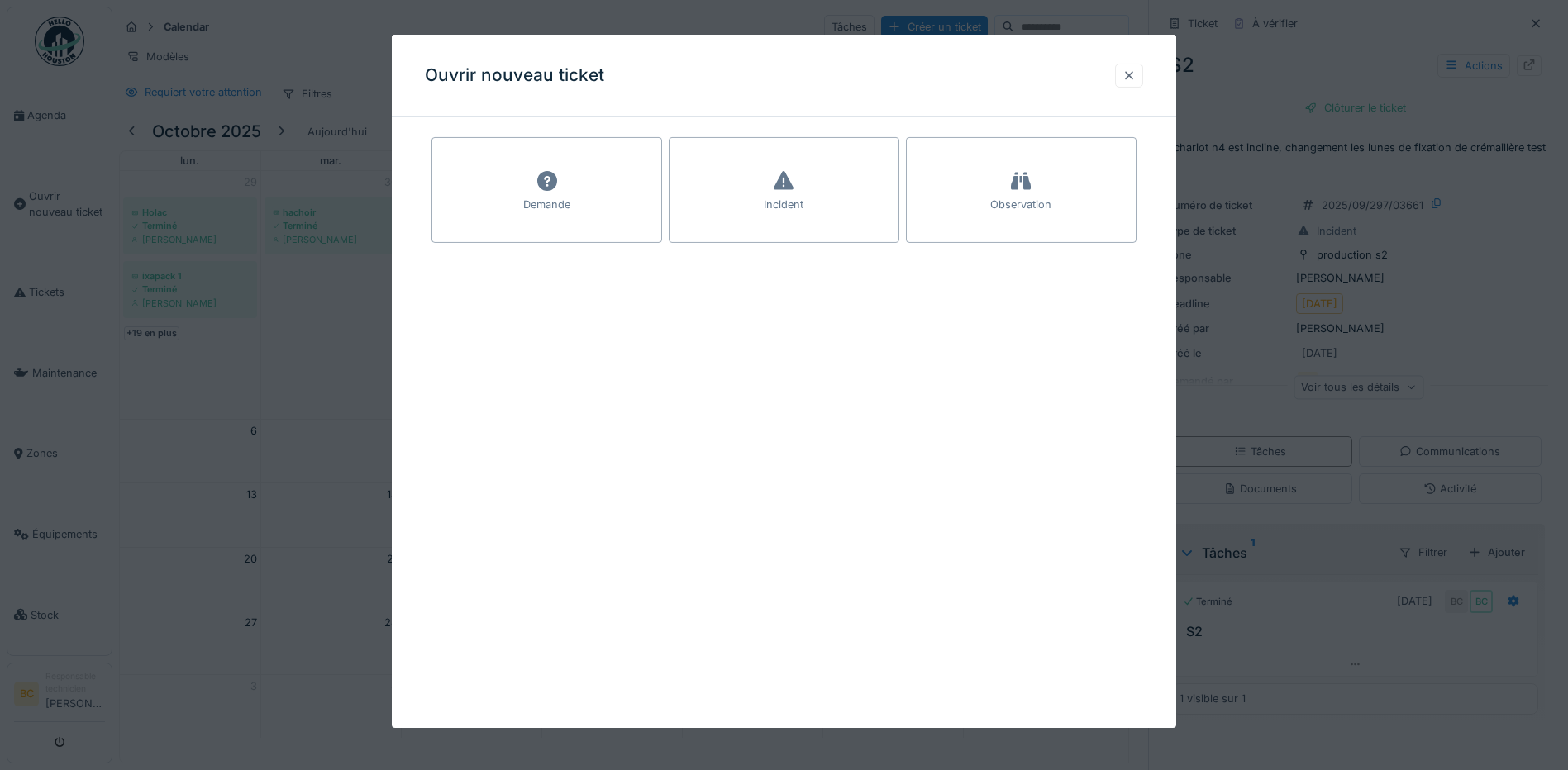
click at [1136, 72] on div at bounding box center [1129, 76] width 13 height 16
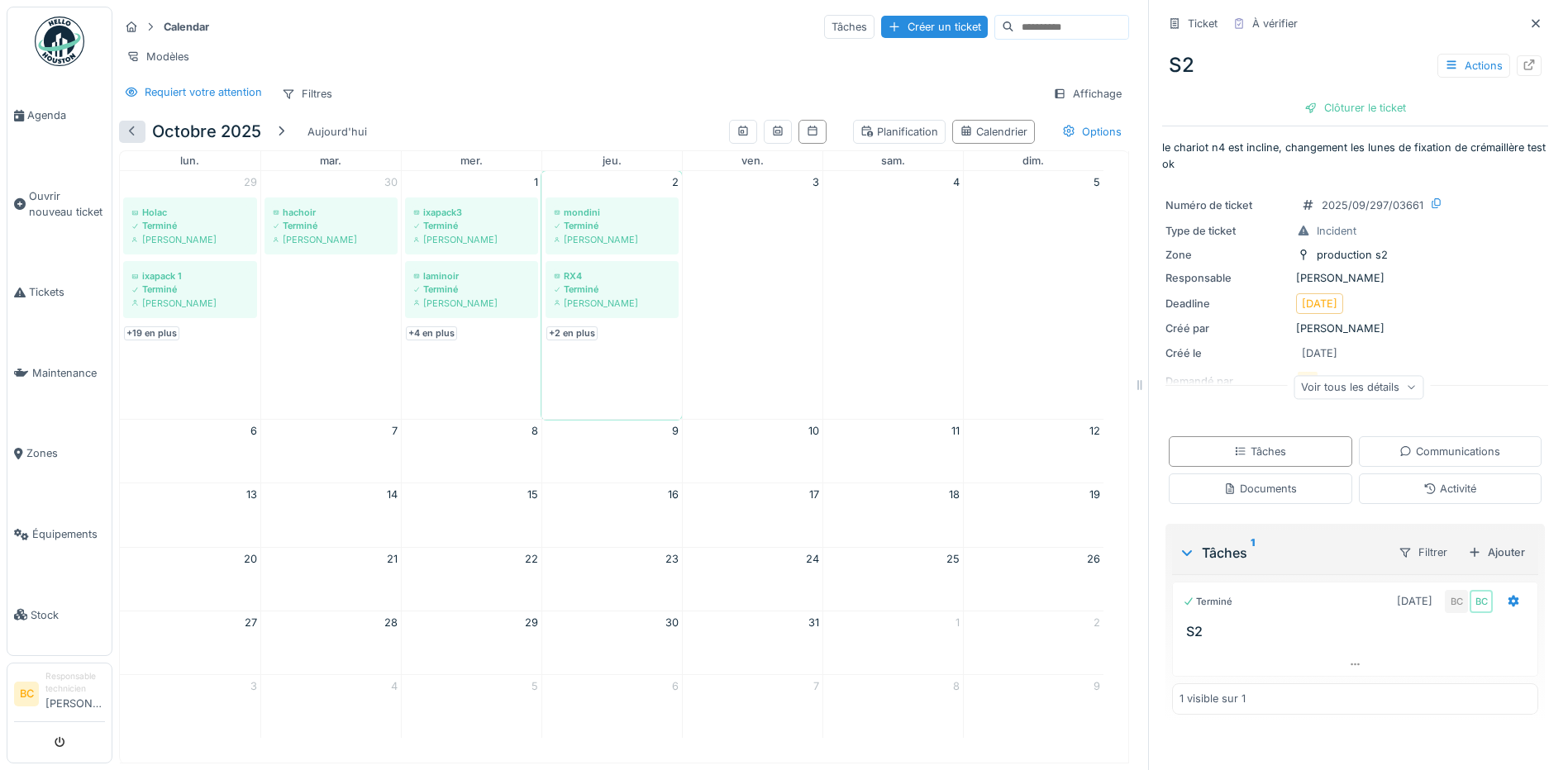
click at [129, 139] on div at bounding box center [131, 132] width 13 height 16
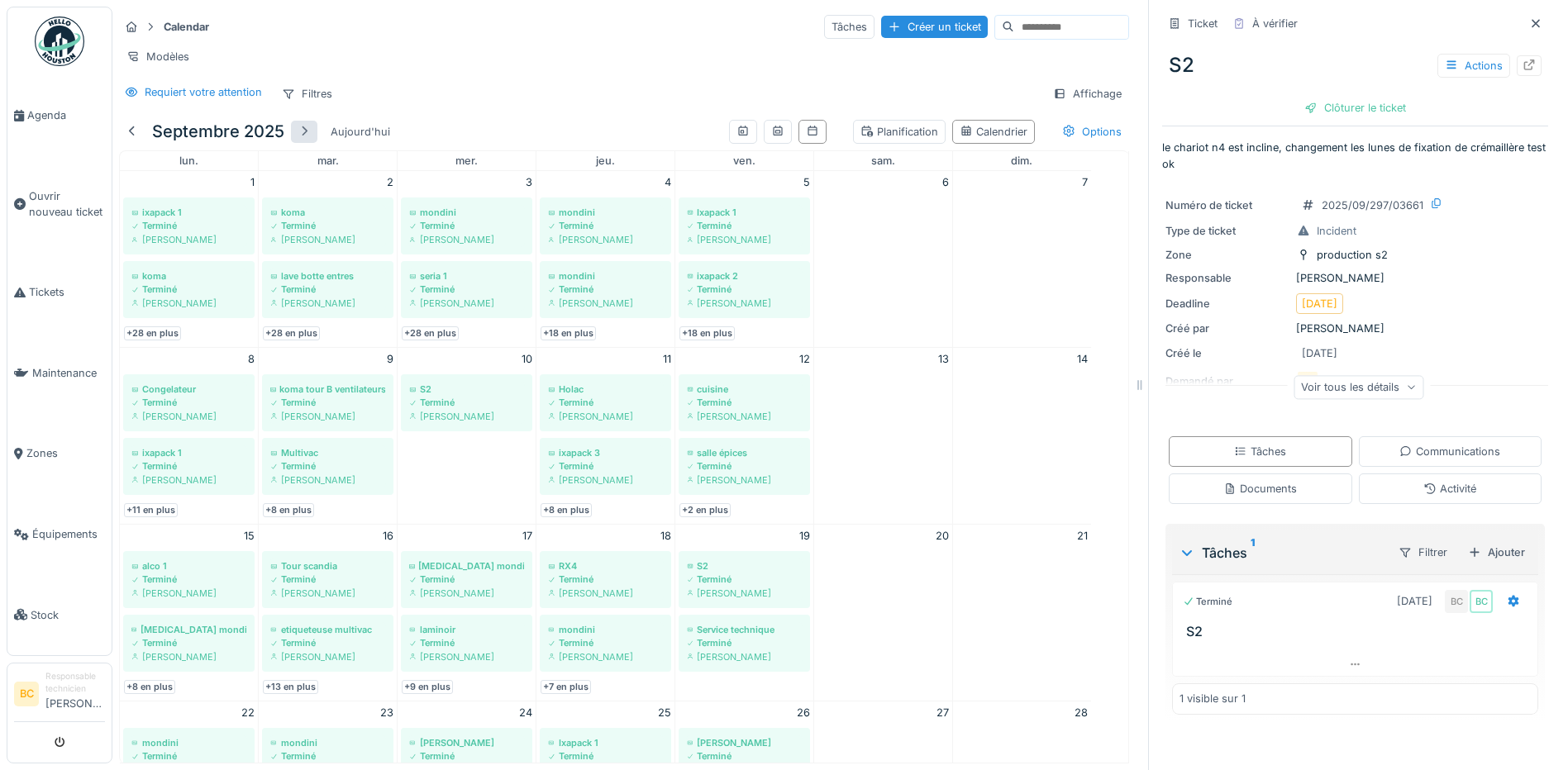
click at [305, 139] on div at bounding box center [303, 132] width 13 height 16
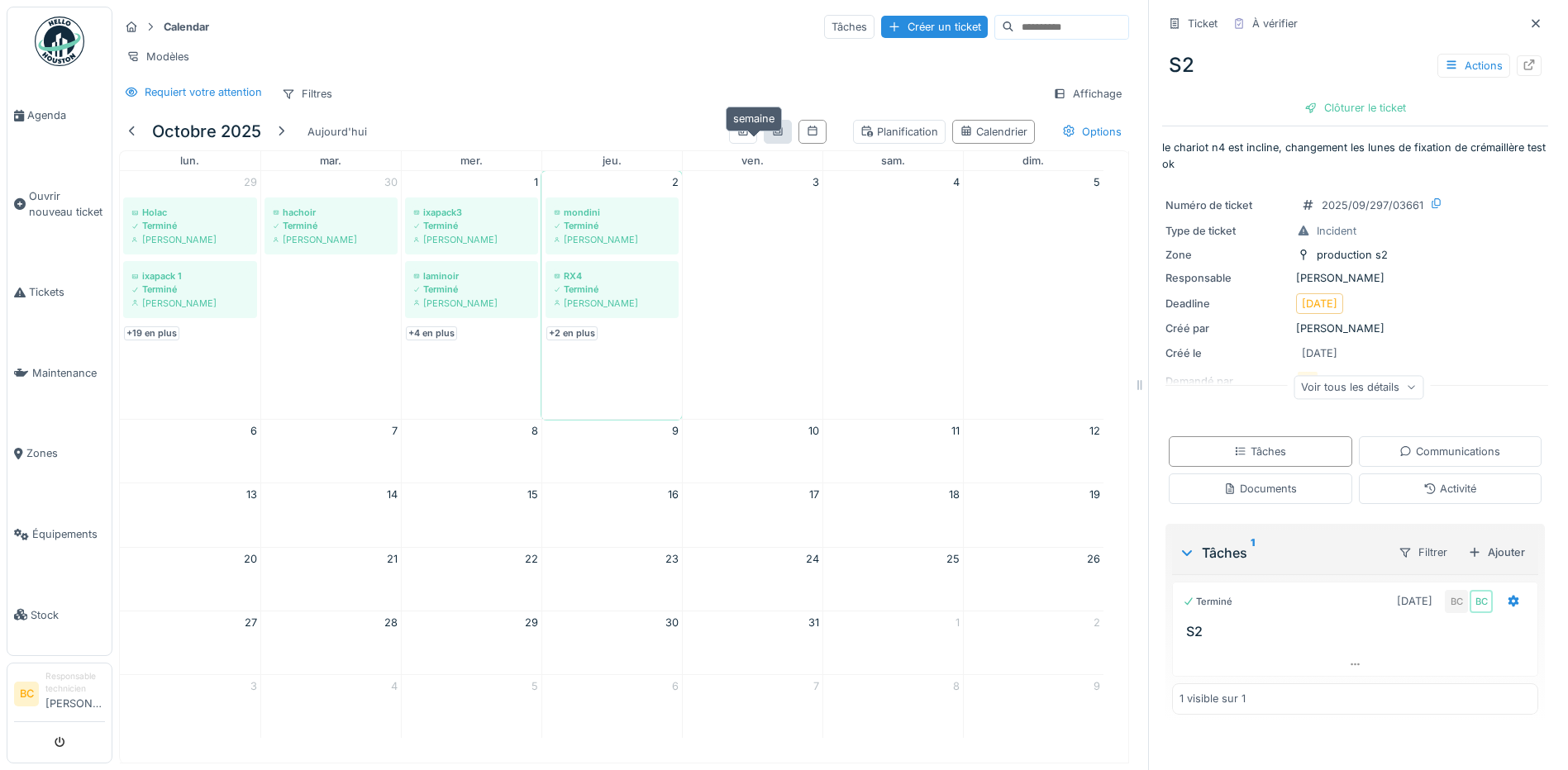
click at [771, 137] on icon at bounding box center [777, 131] width 13 height 11
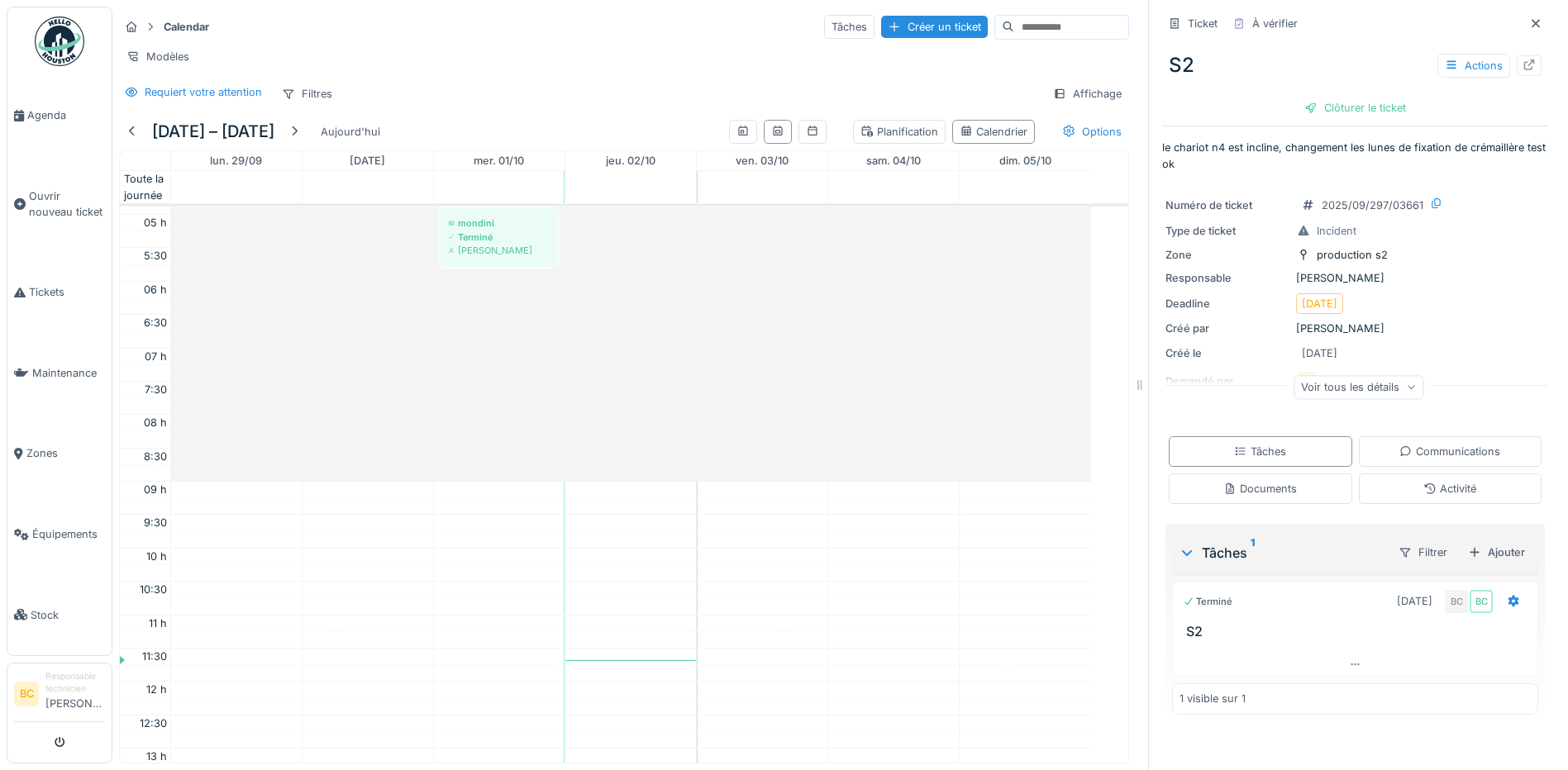
scroll to position [0, 0]
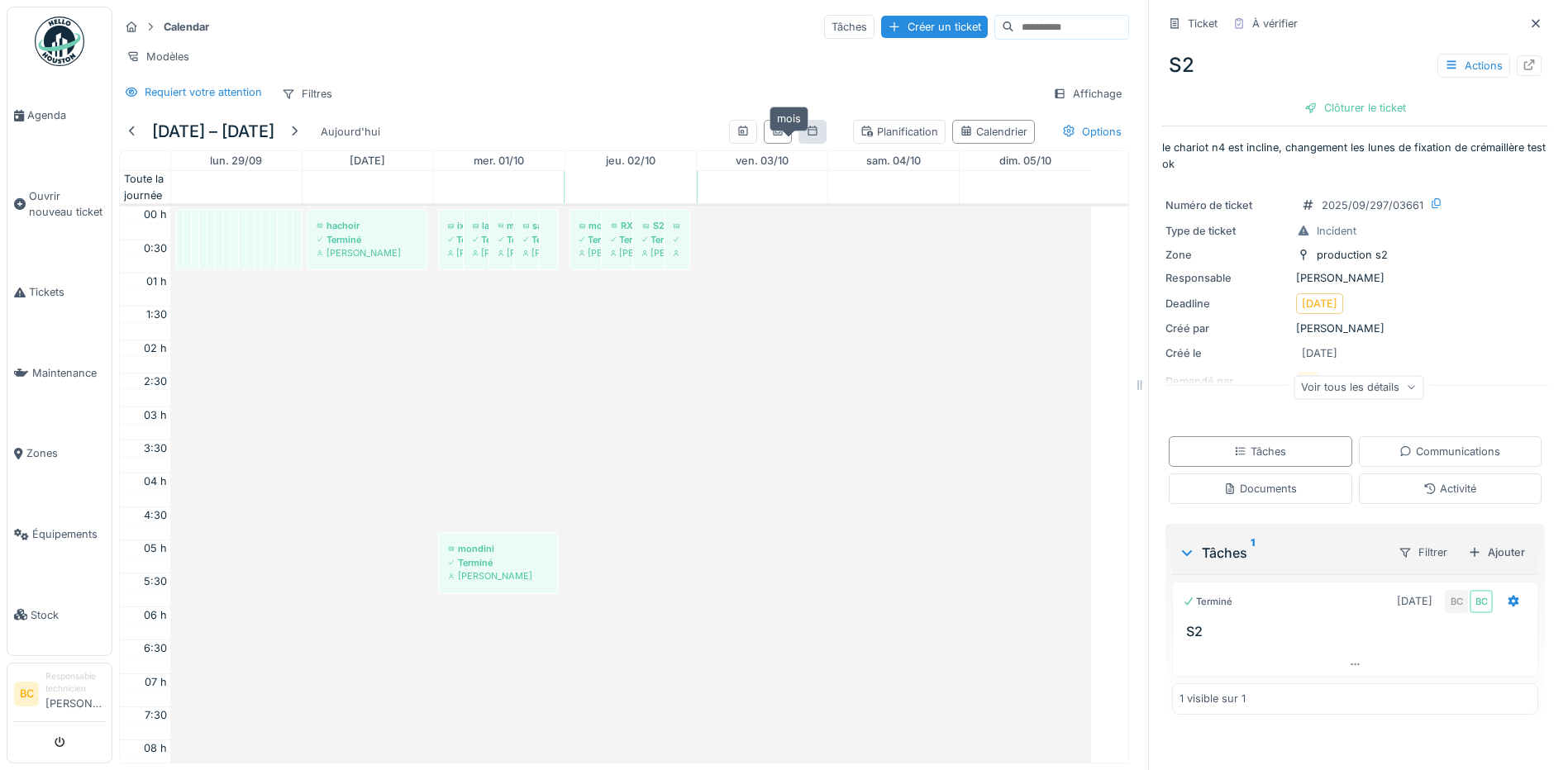
click at [808, 136] on icon at bounding box center [812, 130] width 9 height 10
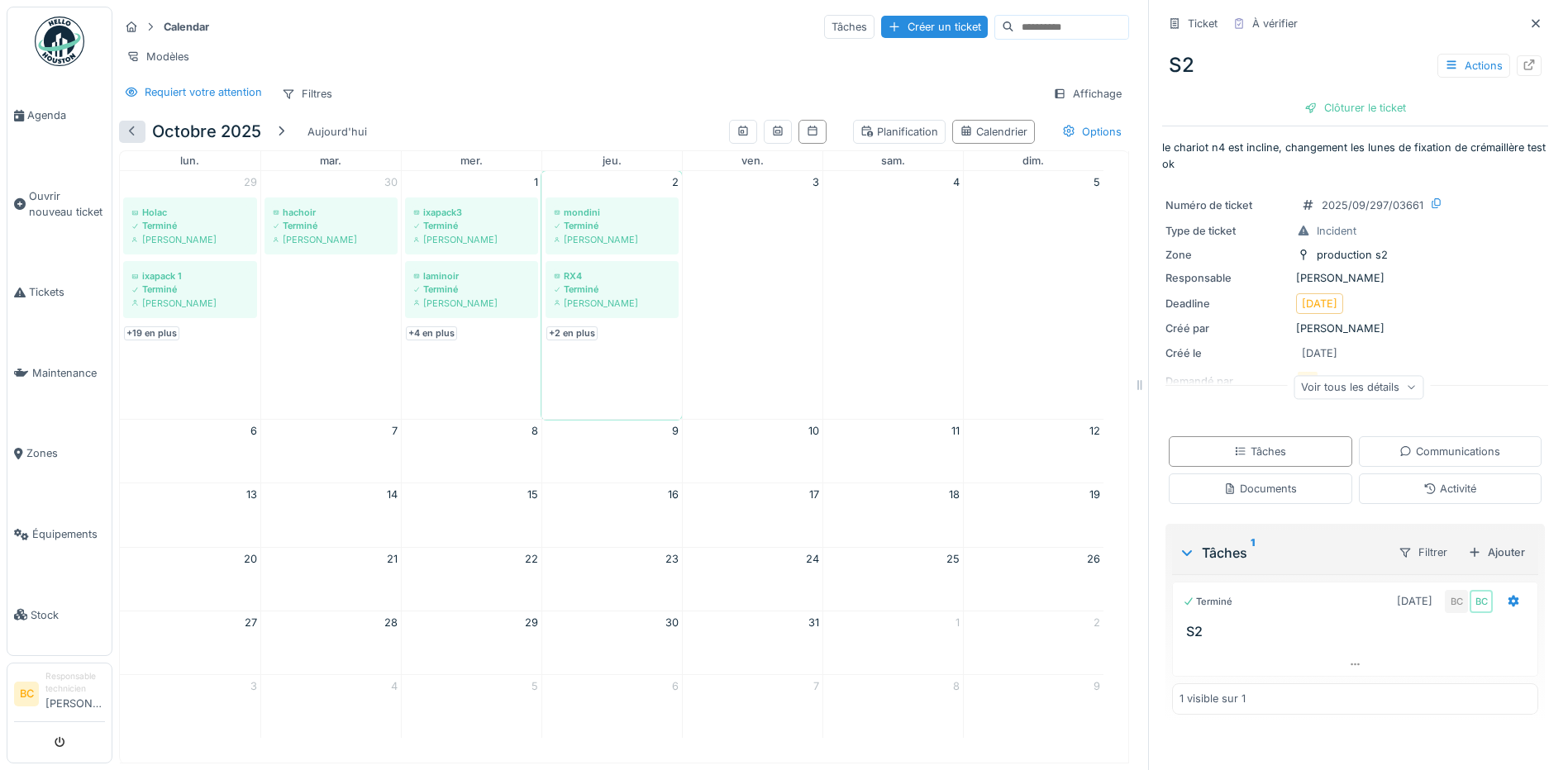
click at [130, 139] on div at bounding box center [131, 132] width 13 height 16
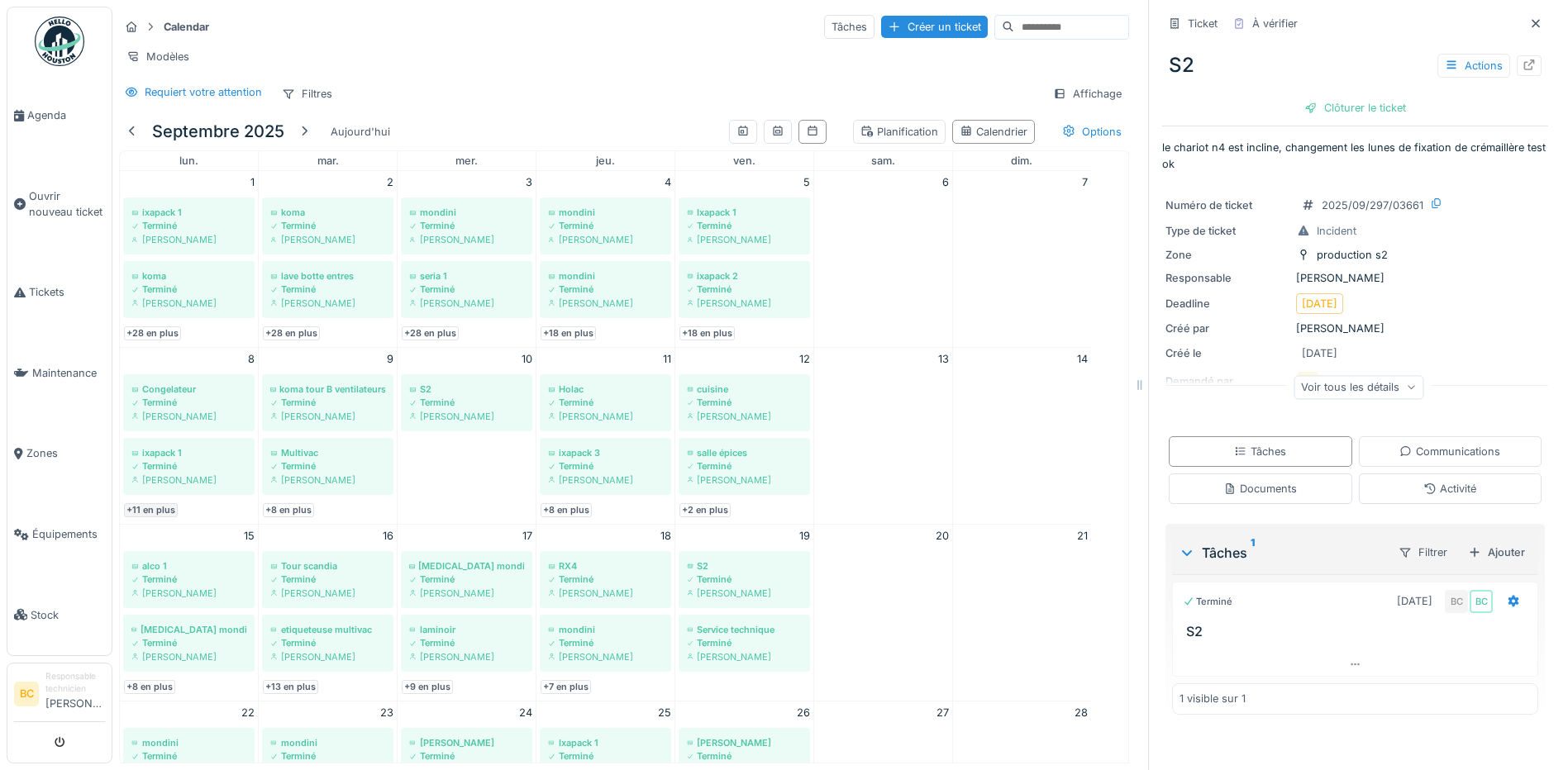
click at [163, 518] on link "+11 en plus" at bounding box center [151, 511] width 54 height 14
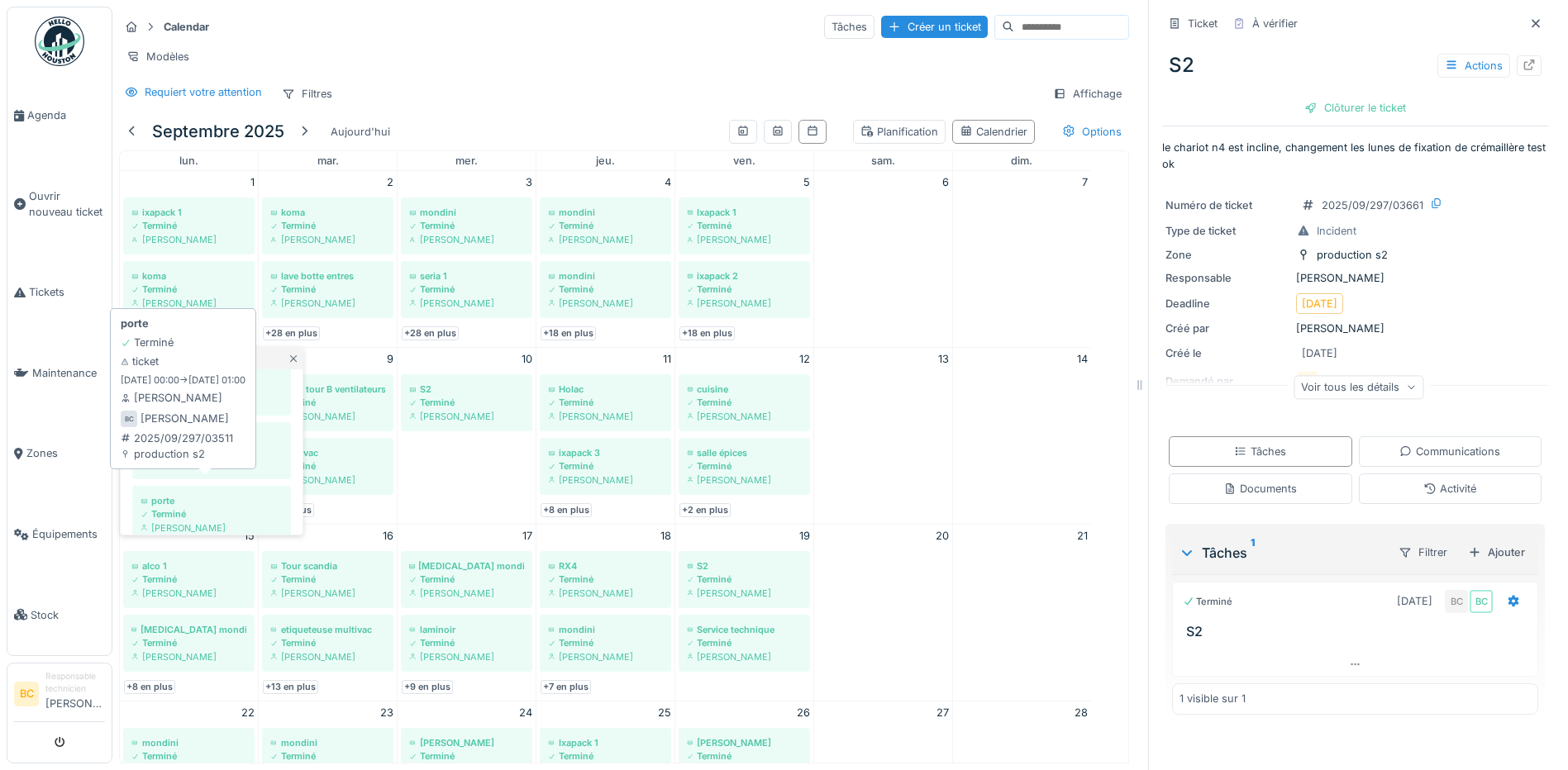
scroll to position [496, 0]
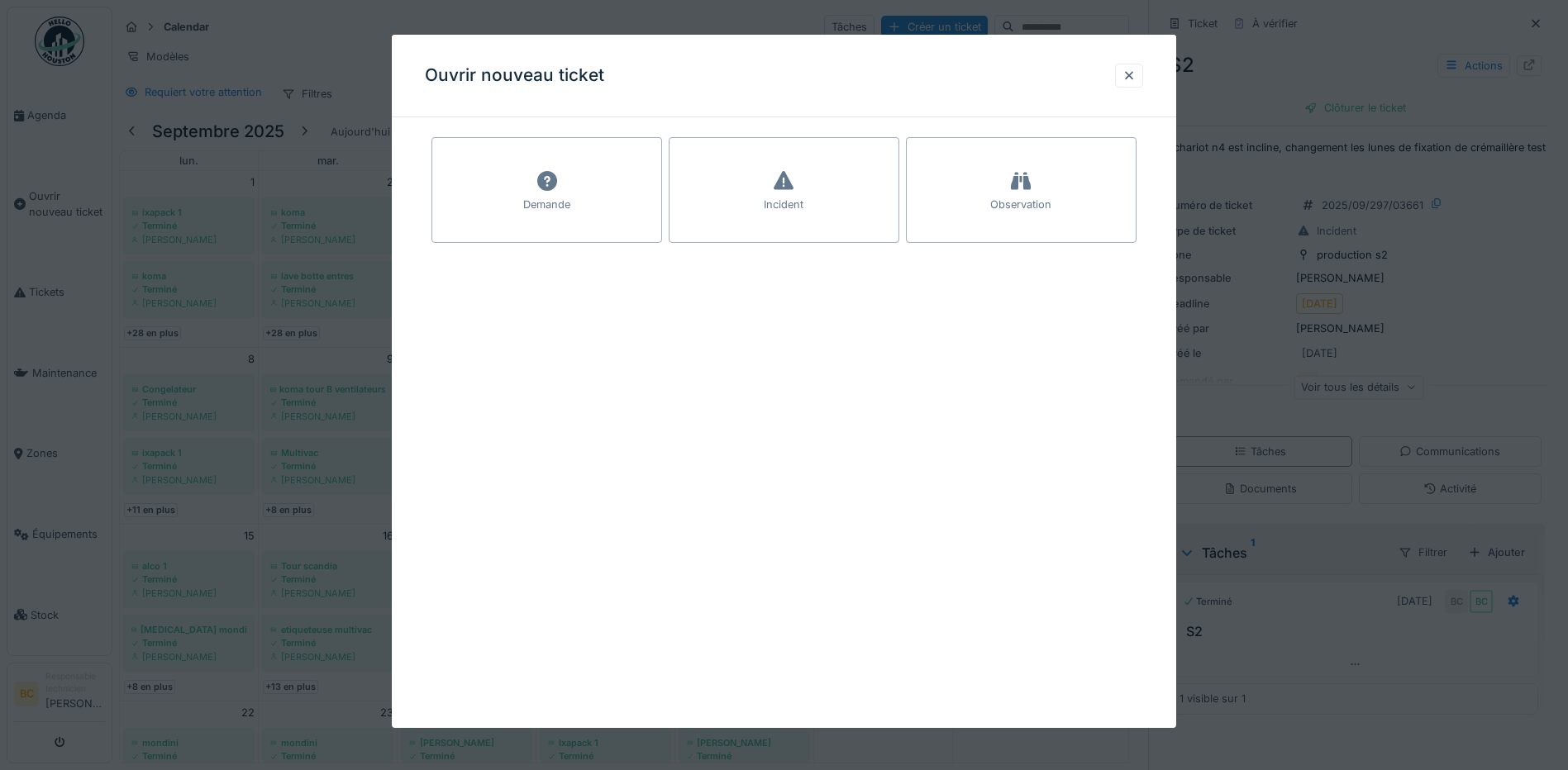
click at [992, 6] on div at bounding box center [784, 385] width 1568 height 770
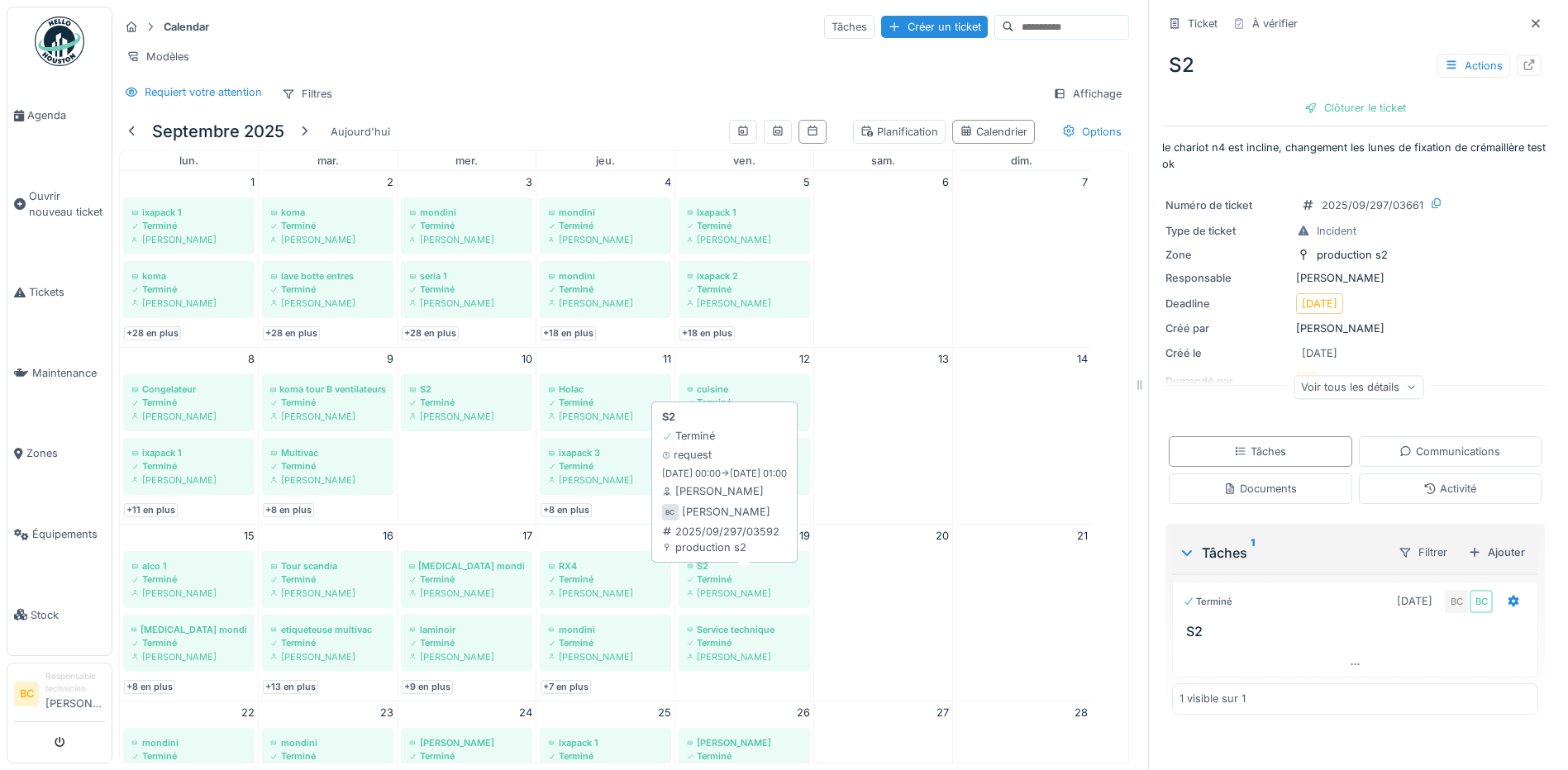
click at [707, 586] on div "Terminé" at bounding box center [744, 579] width 115 height 13
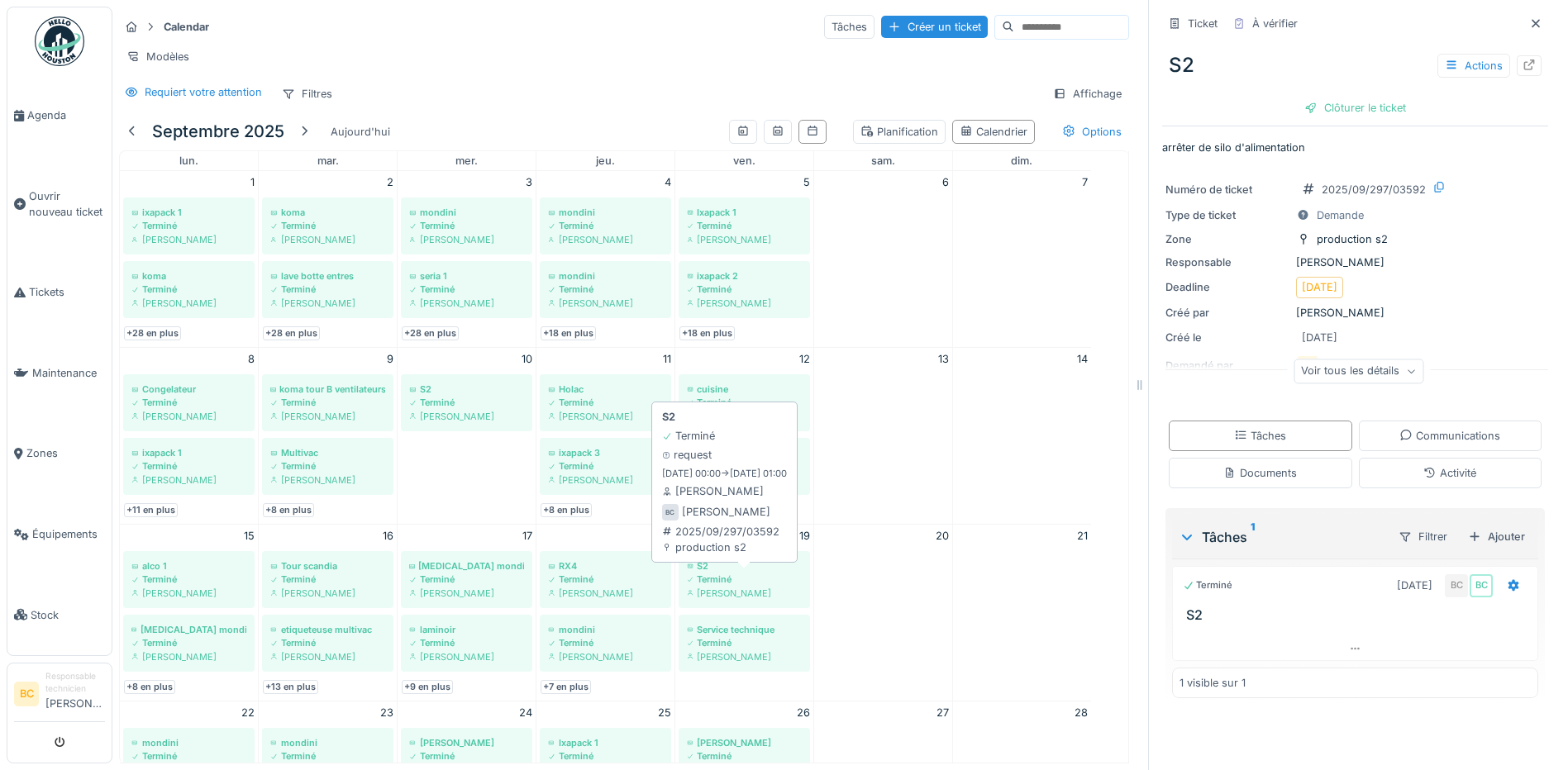
click at [707, 586] on div "Terminé" at bounding box center [744, 579] width 115 height 13
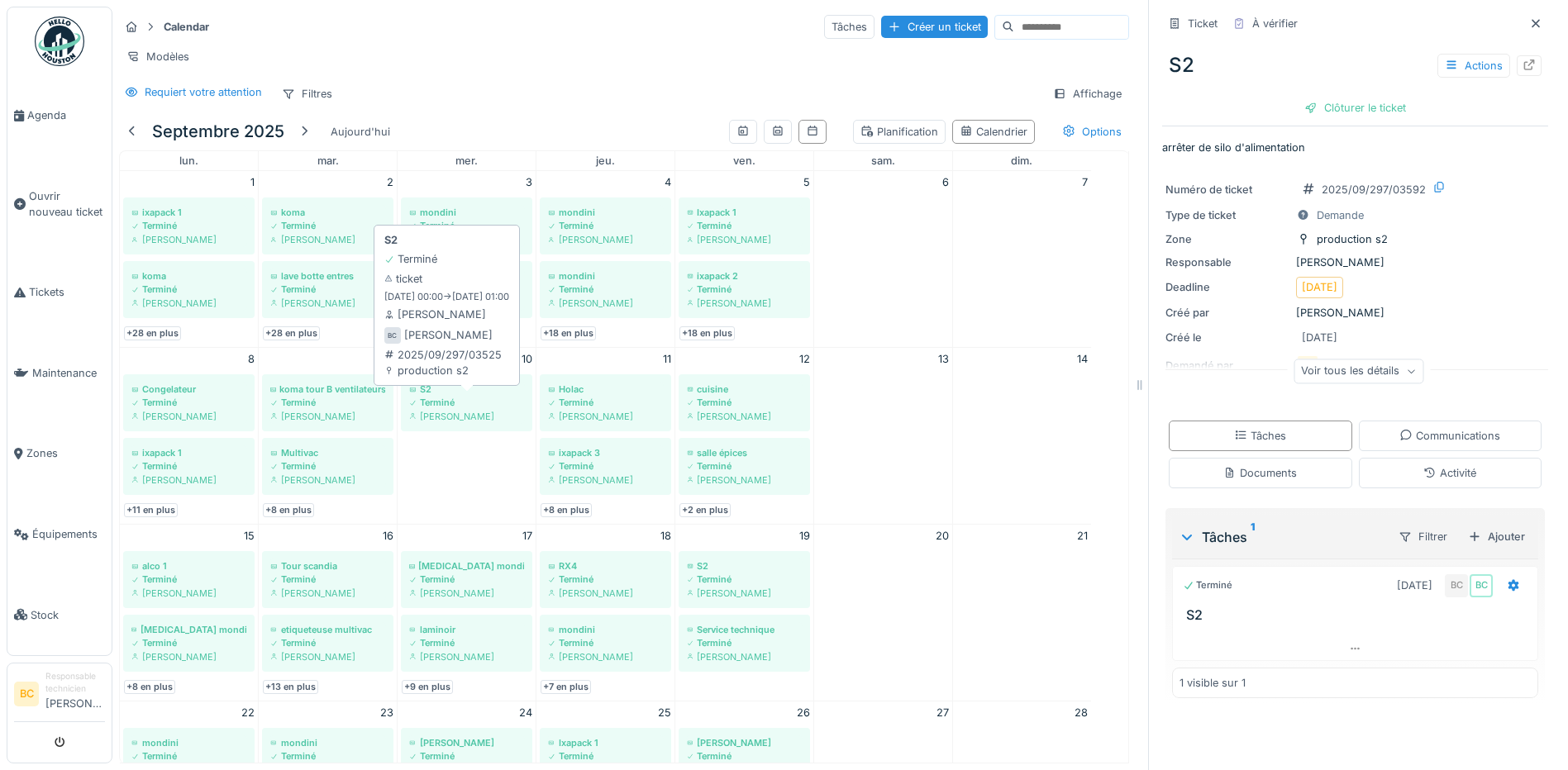
click at [437, 396] on div "S2" at bounding box center [467, 389] width 115 height 13
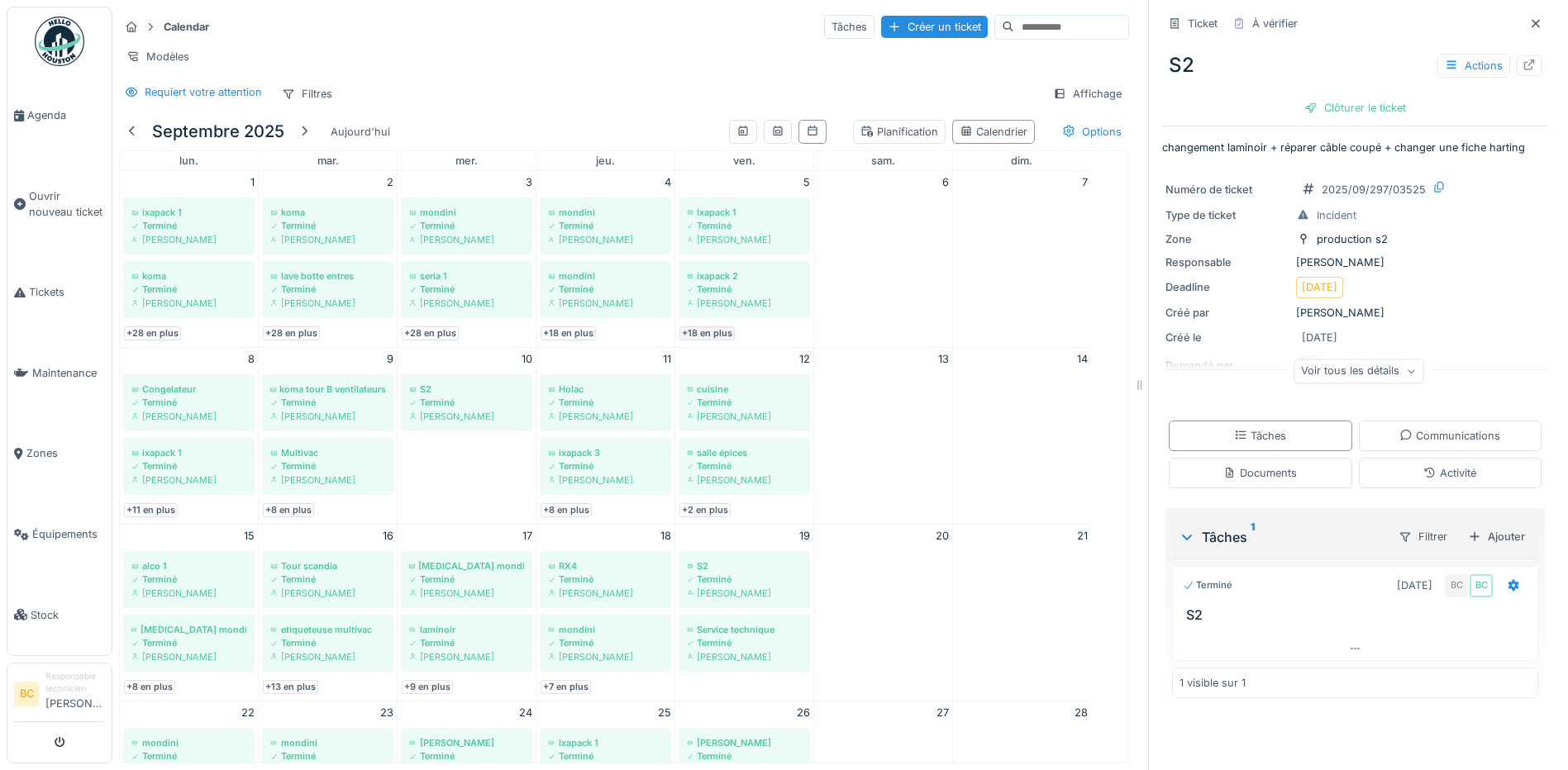
click at [699, 340] on link "+18 en plus" at bounding box center [706, 333] width 56 height 14
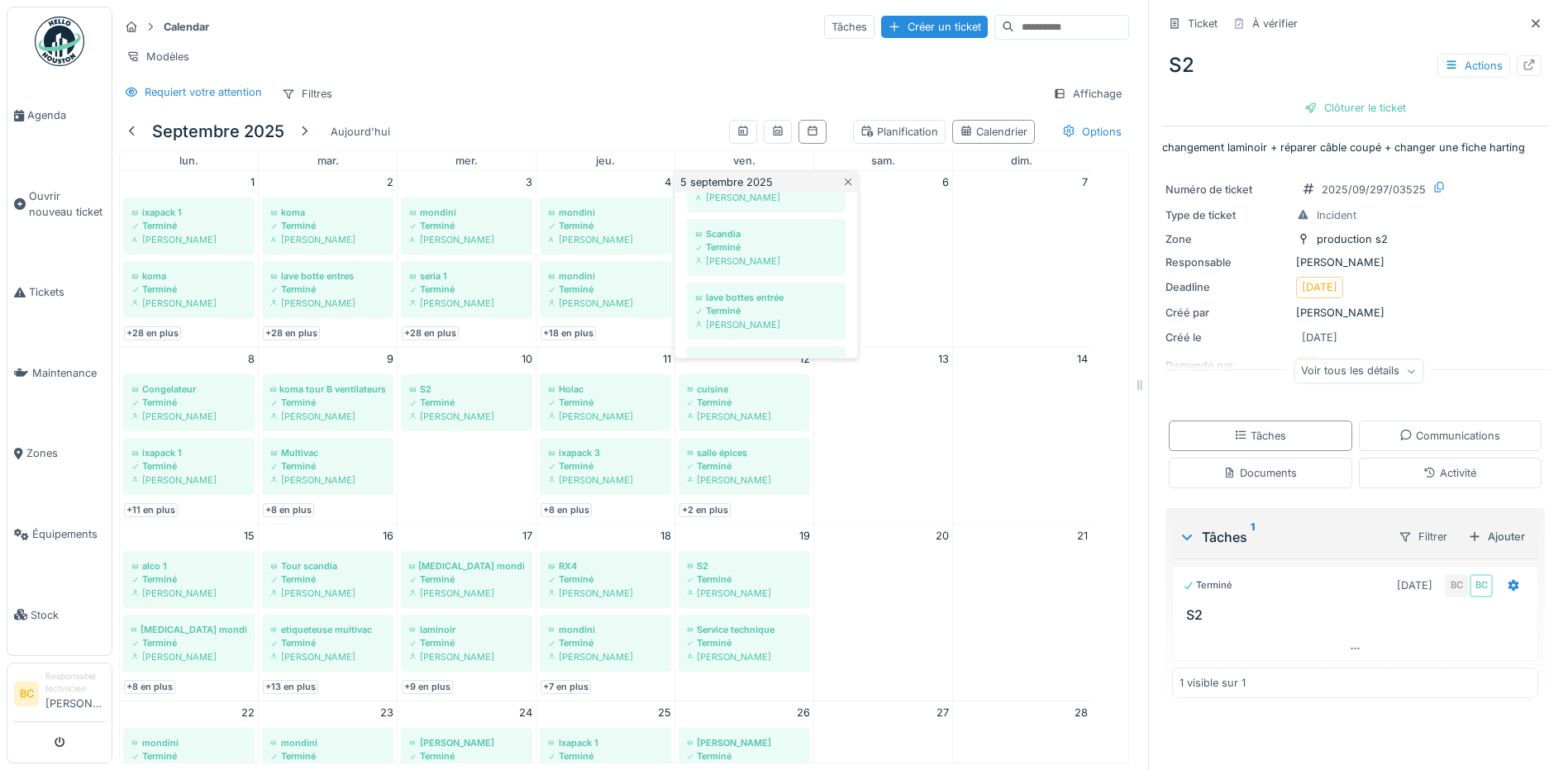
scroll to position [1041, 0]
